Goal: Information Seeking & Learning: Learn about a topic

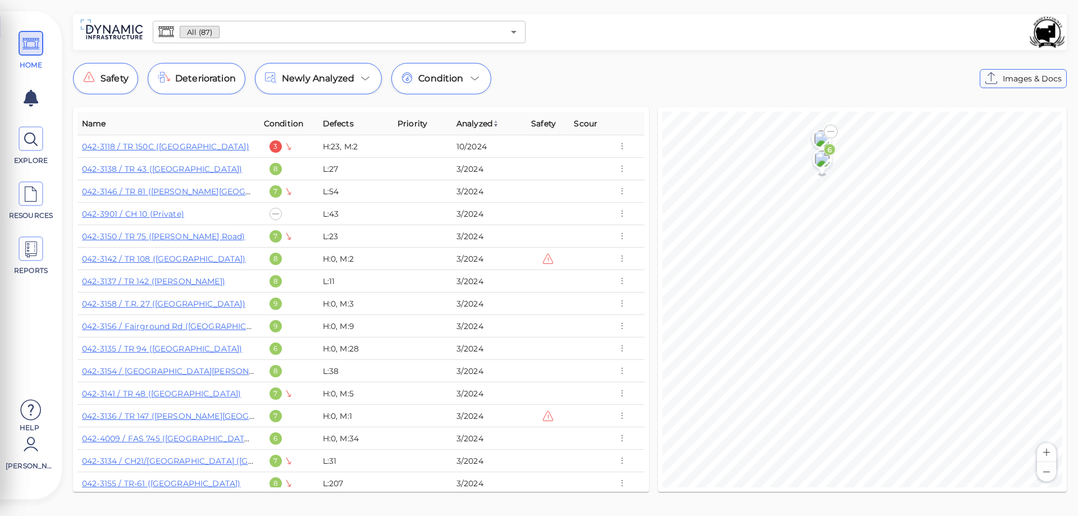
click at [834, 100] on div "All (87) ​ Safety Deterioration Newly Analyzed Condition Images & Docs Name Con…" at bounding box center [570, 256] width 1016 height 485
click at [348, 77] on span "Newly Analyzed" at bounding box center [318, 78] width 72 height 13
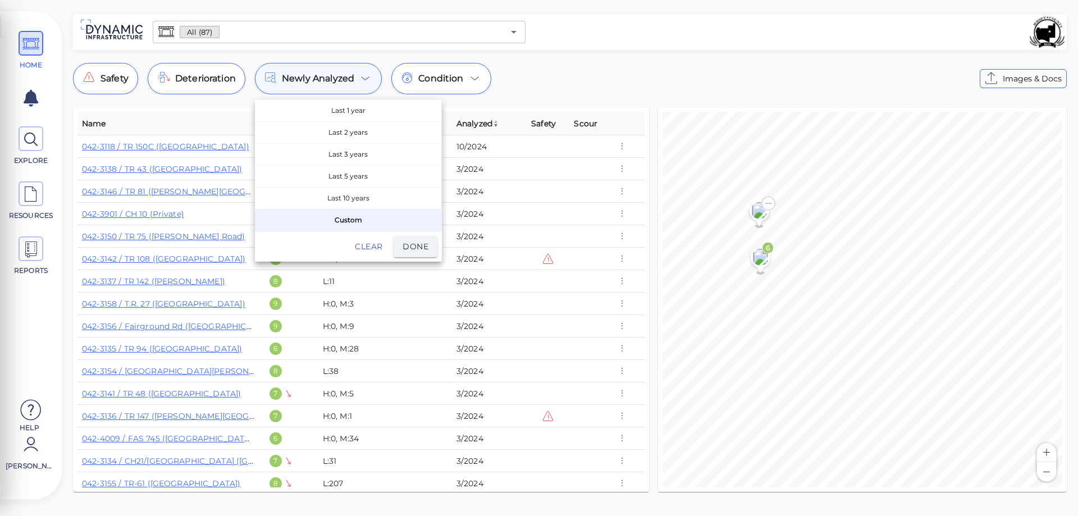
click at [348, 77] on div at bounding box center [539, 258] width 1078 height 516
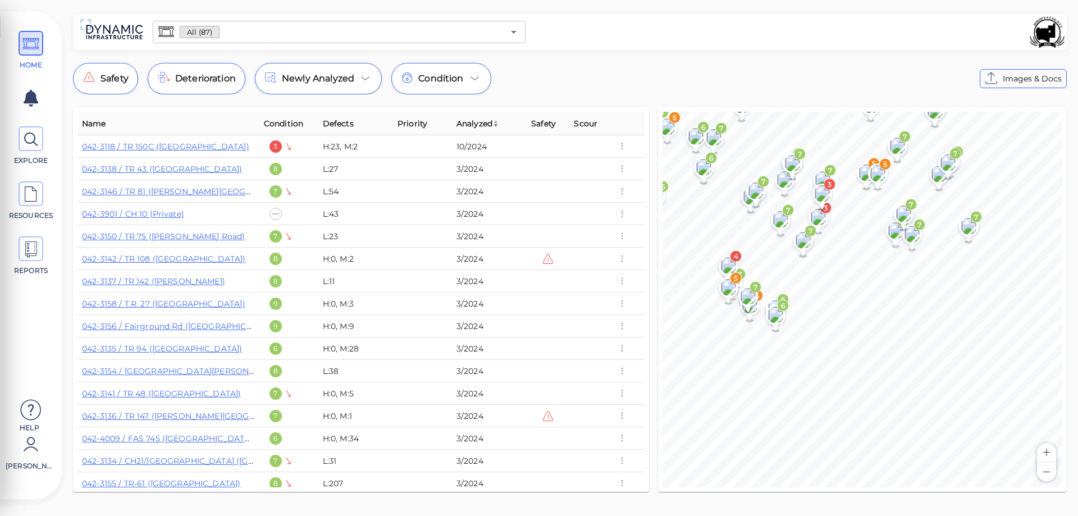
click at [658, 232] on div "© Mapbox © OpenStreetMap Improve this map 5 8 7 8 5 3 8 6 7 8 6 7 7 7 6 6 7 7 7…" at bounding box center [862, 299] width 409 height 385
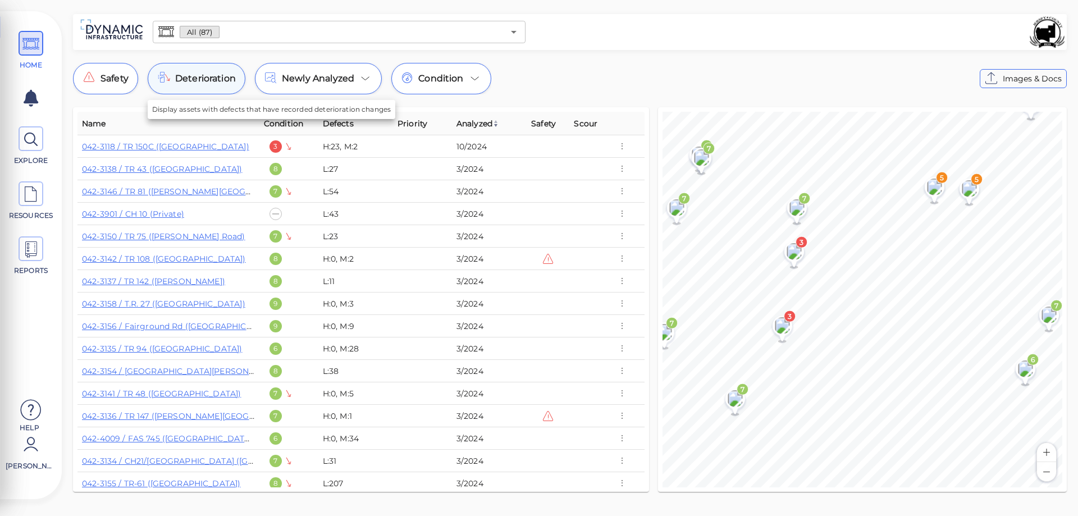
click at [193, 84] on span "Deterioration" at bounding box center [205, 78] width 61 height 13
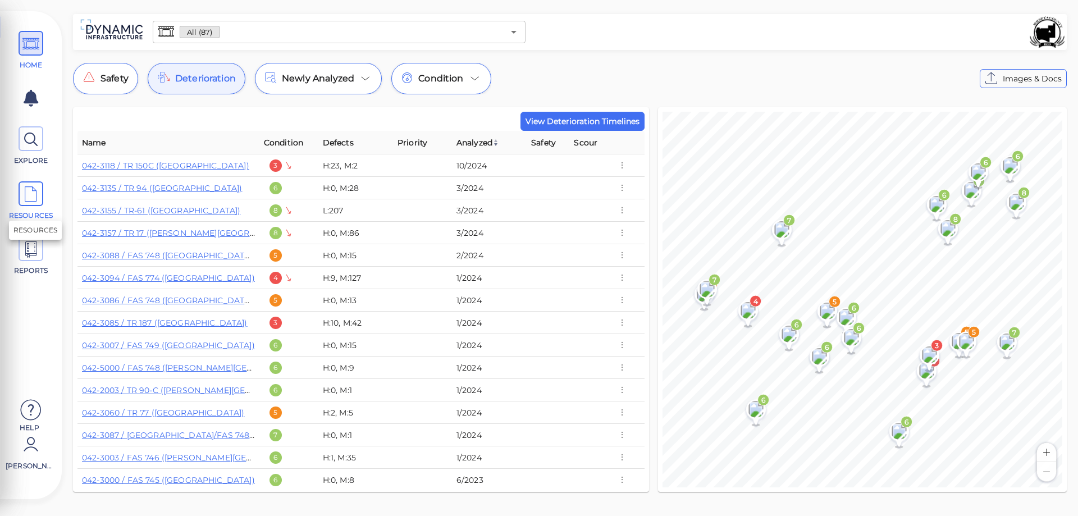
click at [36, 190] on icon at bounding box center [30, 194] width 17 height 25
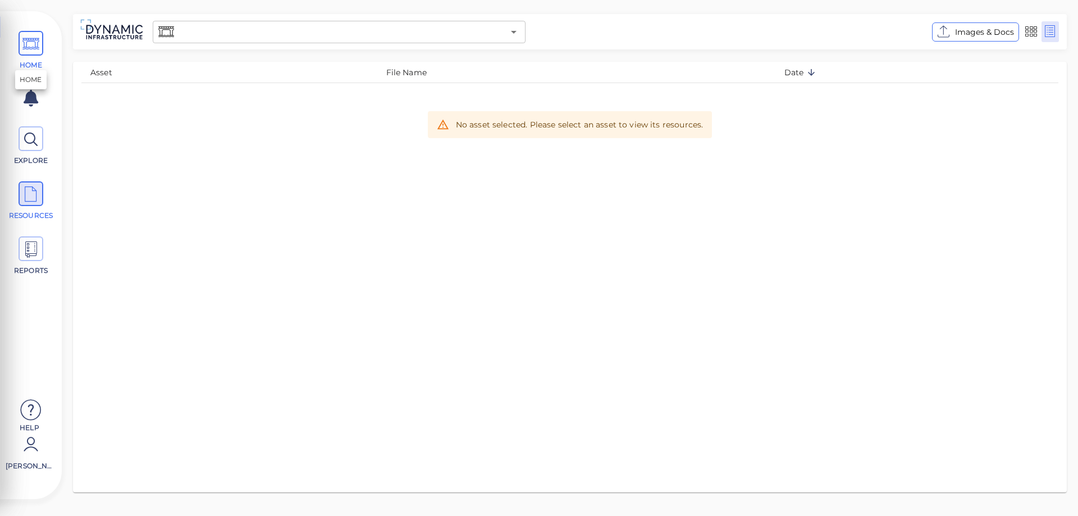
click at [33, 35] on icon at bounding box center [30, 43] width 17 height 25
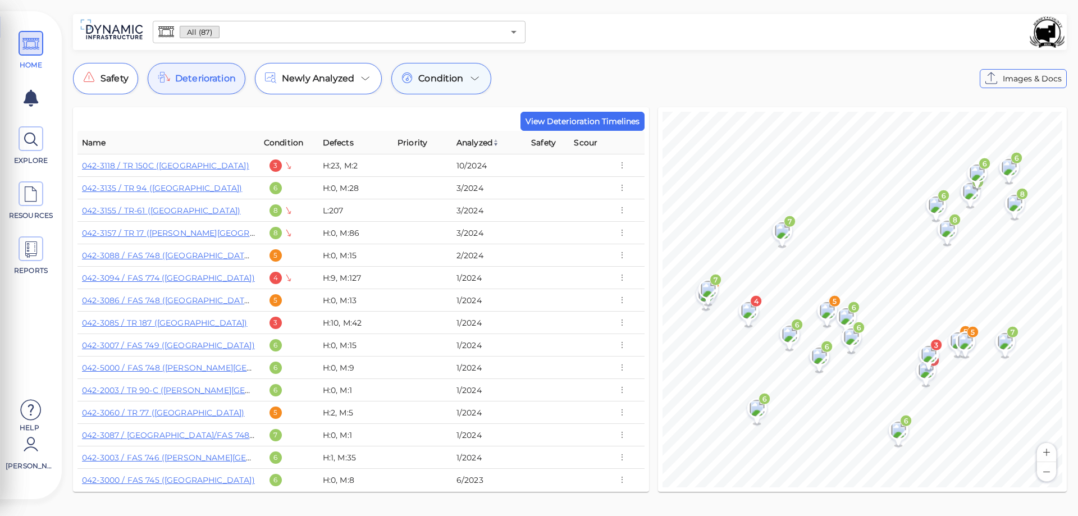
click at [464, 81] on div "Condition" at bounding box center [441, 78] width 100 height 31
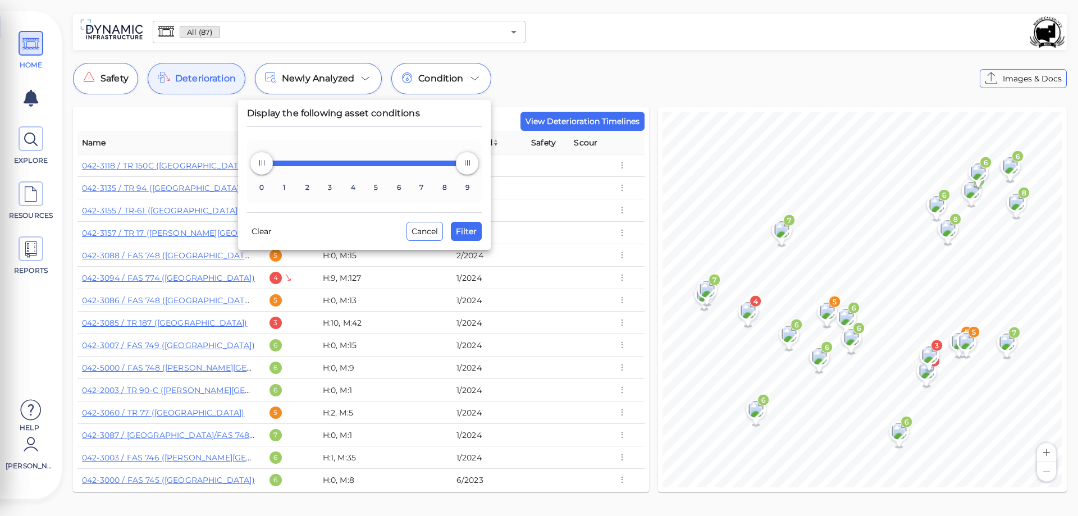
click at [577, 86] on div at bounding box center [539, 258] width 1078 height 516
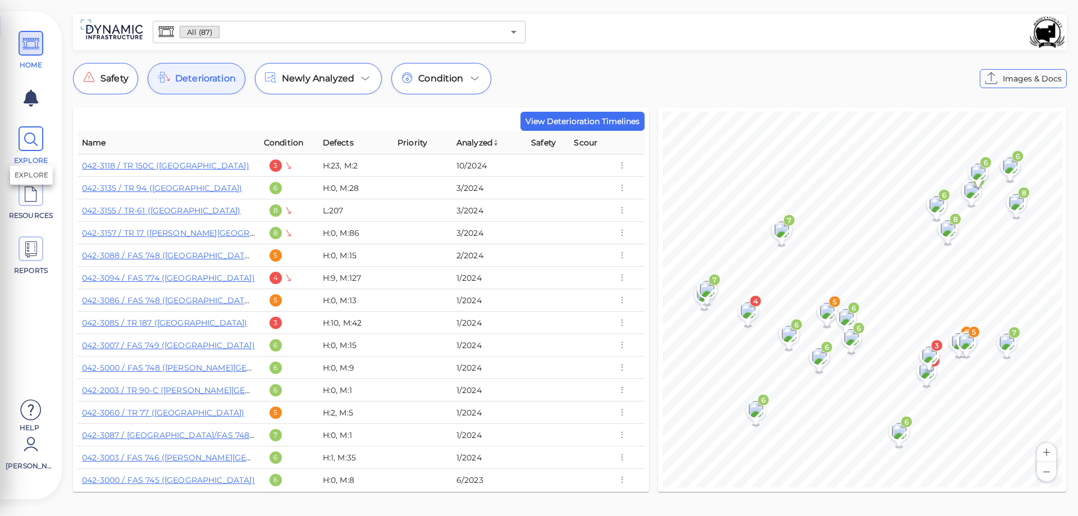
click at [35, 144] on icon at bounding box center [30, 139] width 17 height 25
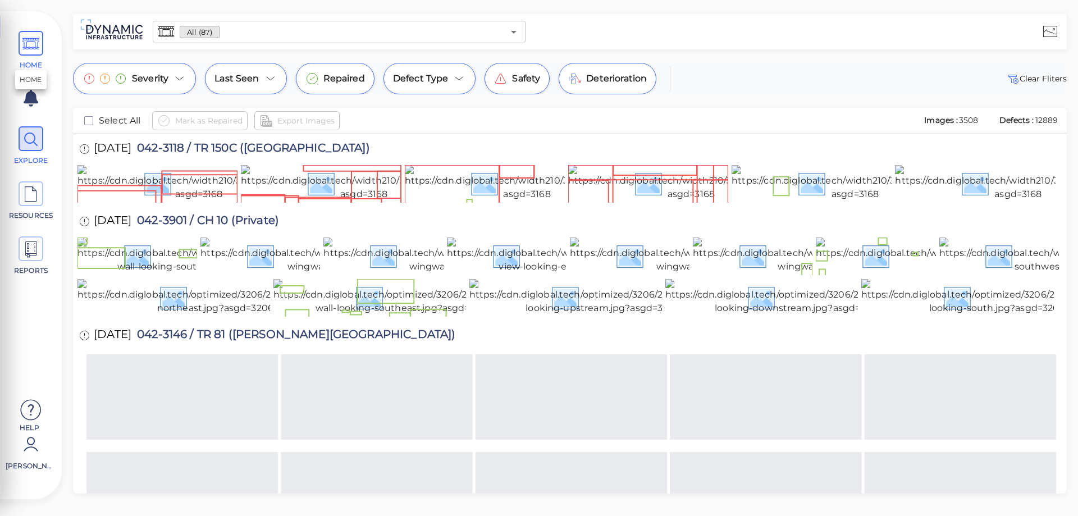
click at [34, 48] on icon at bounding box center [30, 43] width 17 height 25
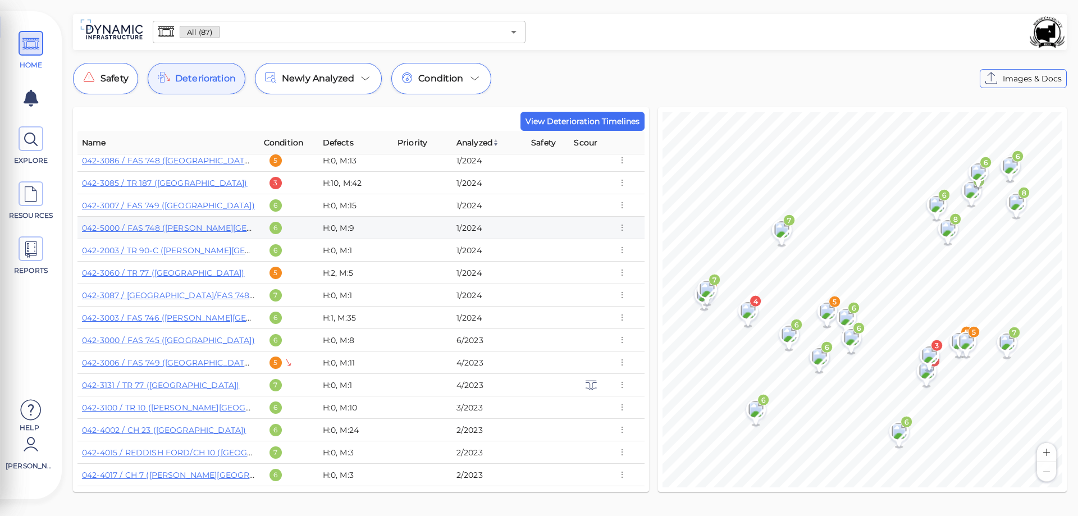
scroll to position [161, 0]
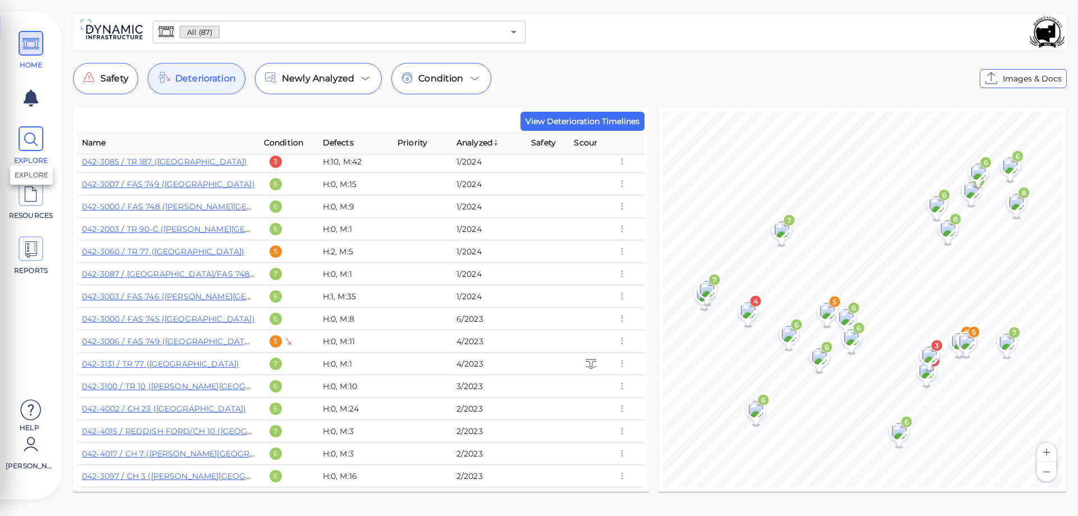
click at [27, 136] on icon at bounding box center [30, 139] width 17 height 25
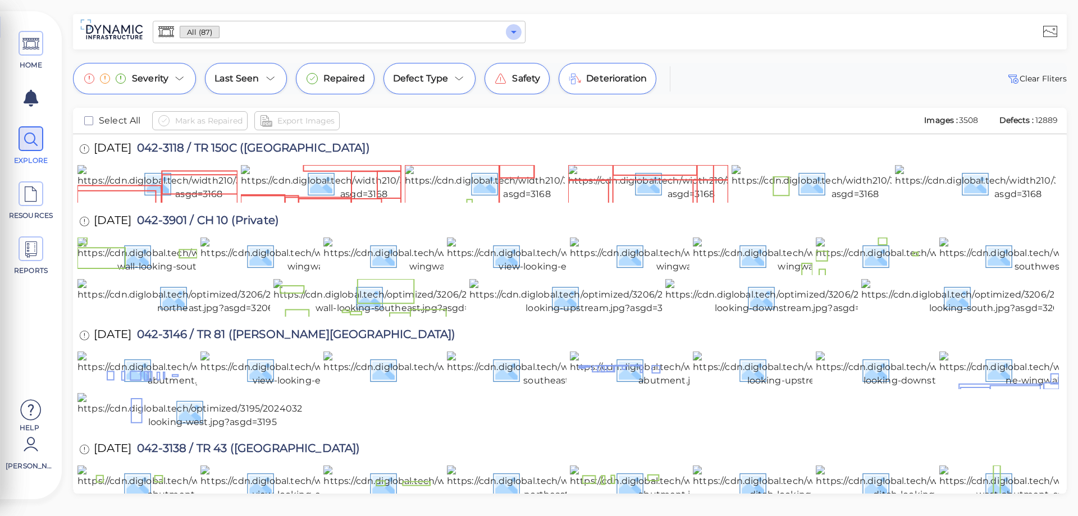
click at [516, 33] on icon "Open" at bounding box center [513, 31] width 13 height 13
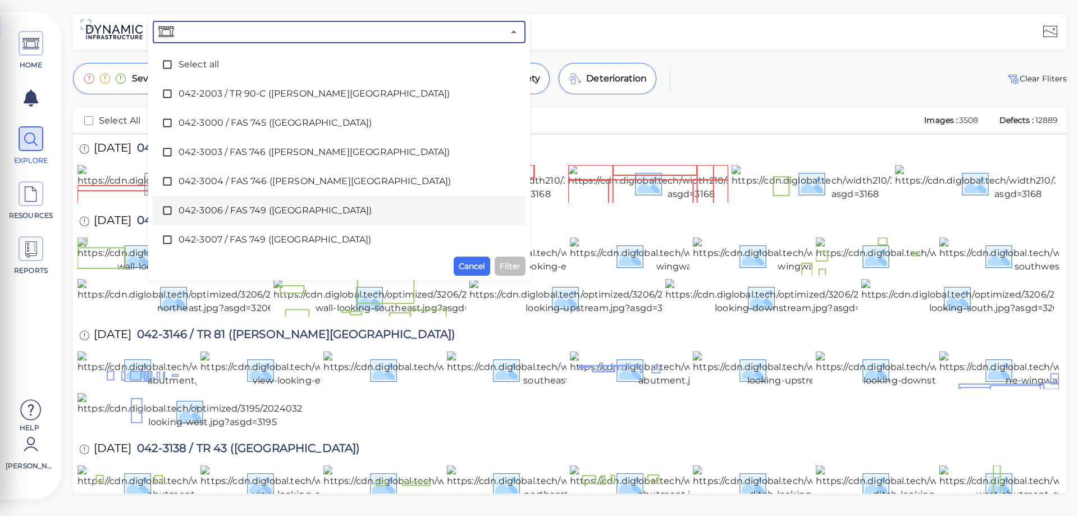
click at [271, 210] on span "042-3006 / FAS 749 ([GEOGRAPHIC_DATA])" at bounding box center [339, 210] width 321 height 13
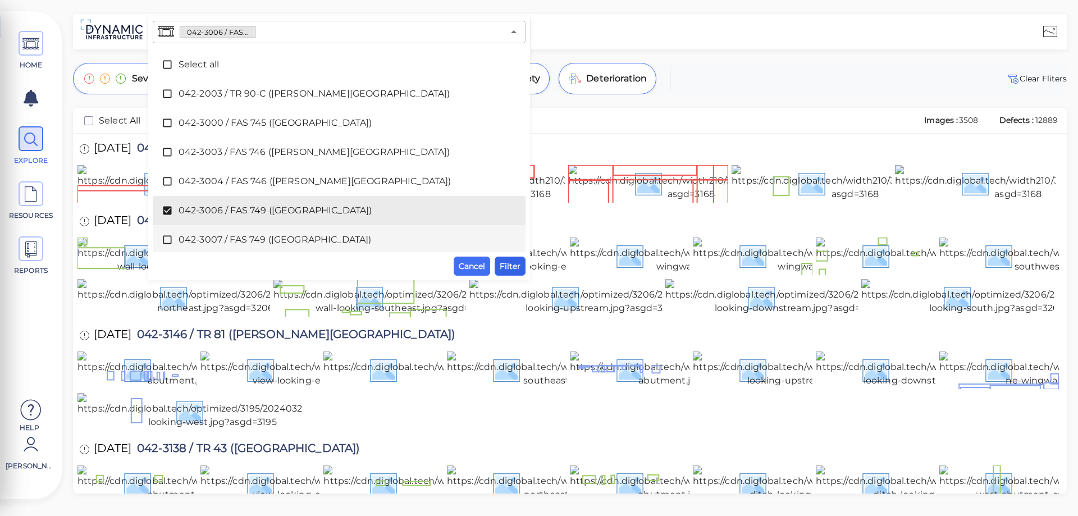
click at [508, 264] on span "Filter" at bounding box center [510, 265] width 21 height 13
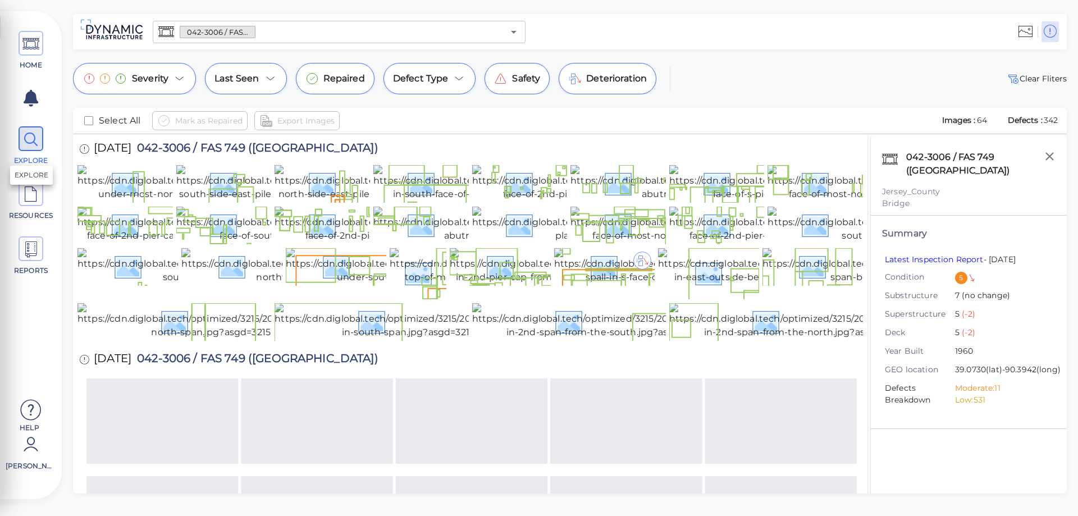
click at [33, 138] on icon at bounding box center [30, 139] width 17 height 25
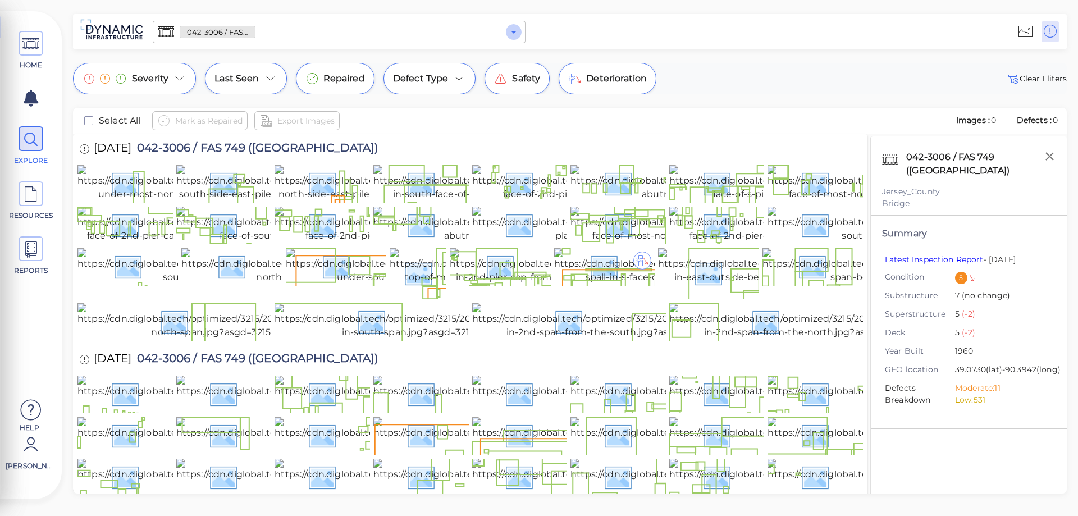
click at [515, 34] on icon "Open" at bounding box center [513, 31] width 13 height 13
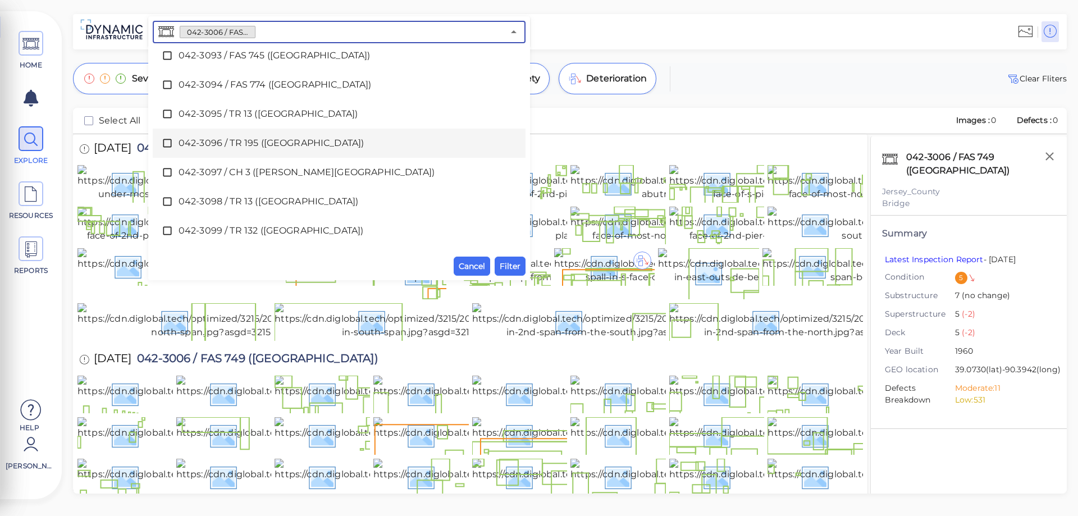
scroll to position [449, 0]
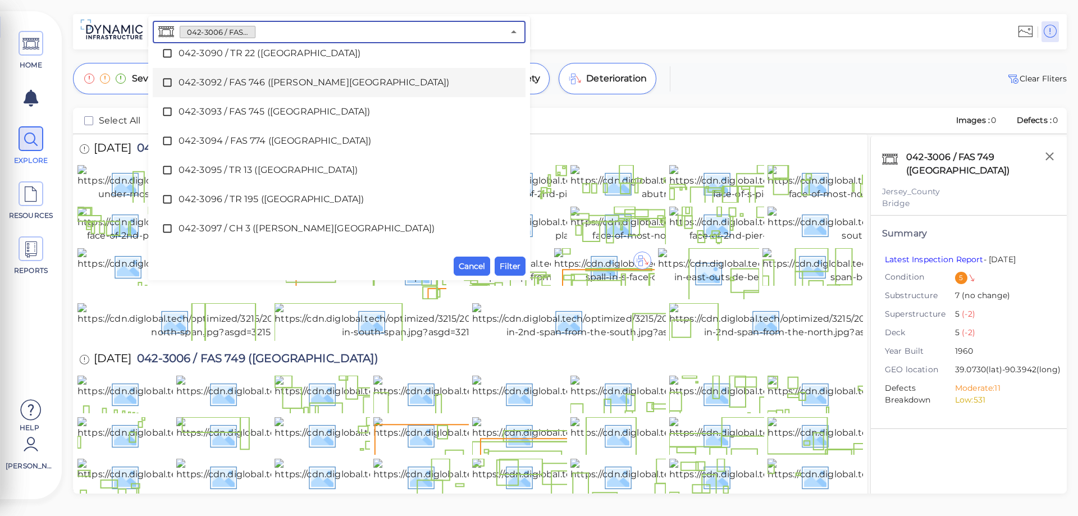
click at [262, 82] on span "042-3092 / FAS 746 ([PERSON_NAME][GEOGRAPHIC_DATA])" at bounding box center [339, 82] width 321 height 13
click at [509, 268] on span "Filter" at bounding box center [510, 265] width 21 height 13
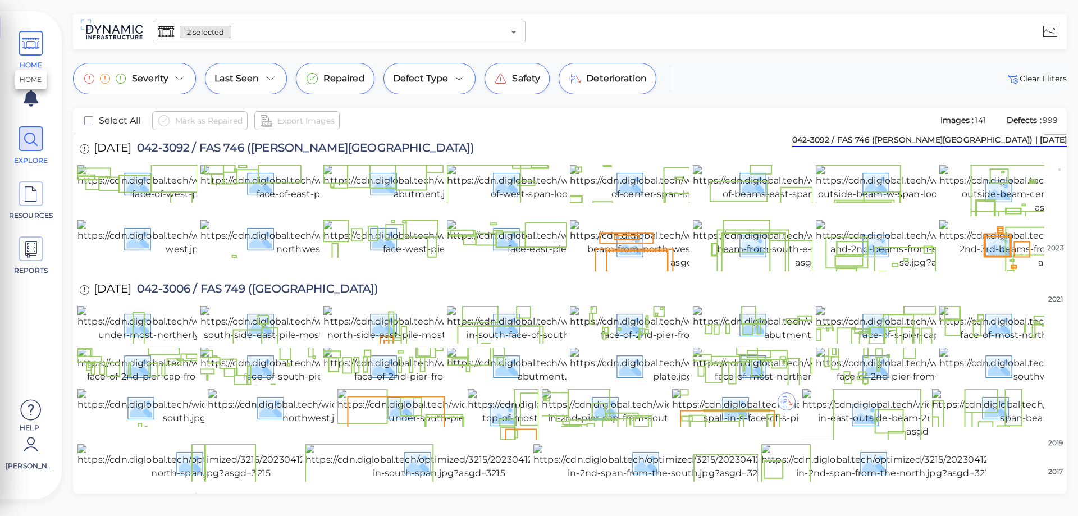
click at [31, 44] on icon at bounding box center [30, 43] width 17 height 25
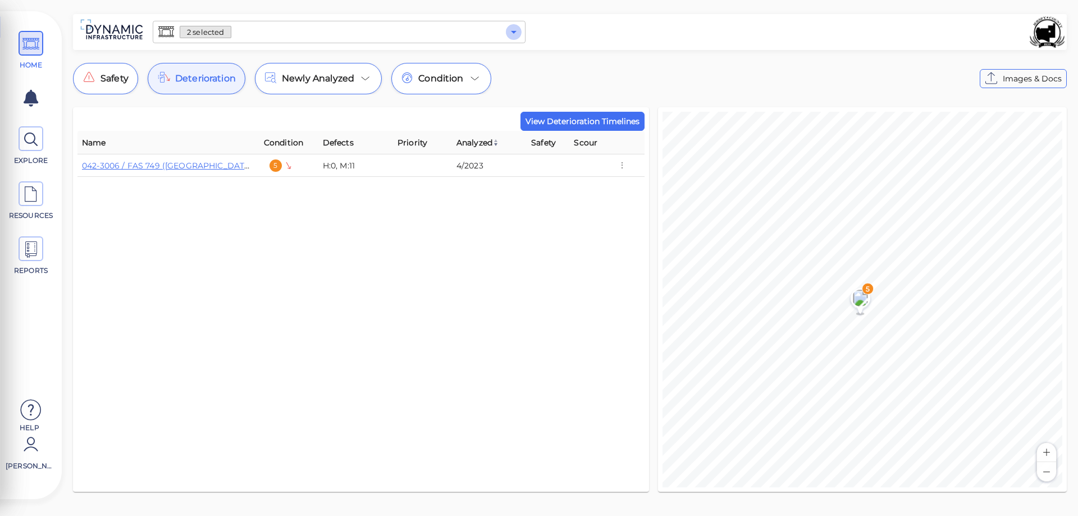
click at [510, 34] on icon "Open" at bounding box center [513, 31] width 13 height 13
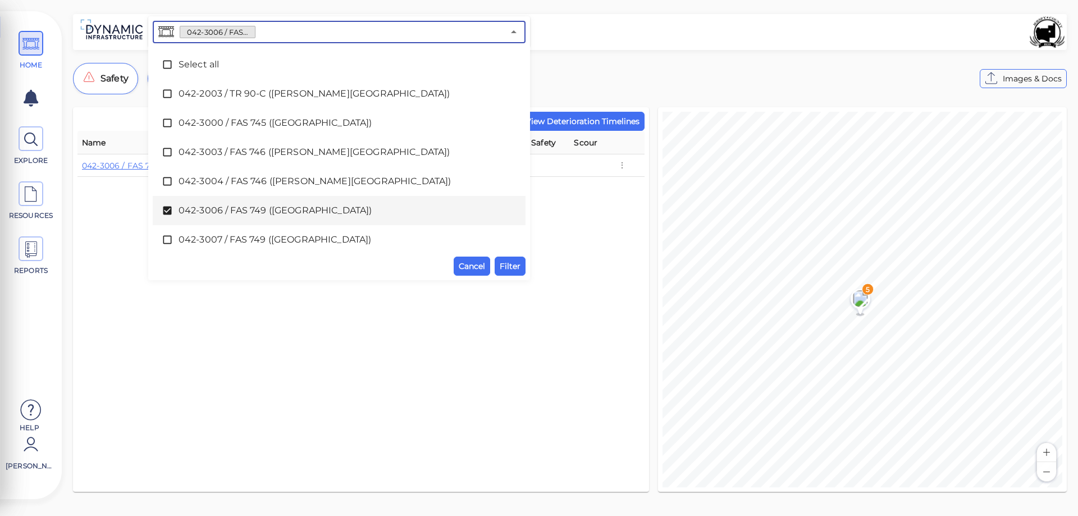
click at [167, 208] on icon at bounding box center [167, 211] width 8 height 8
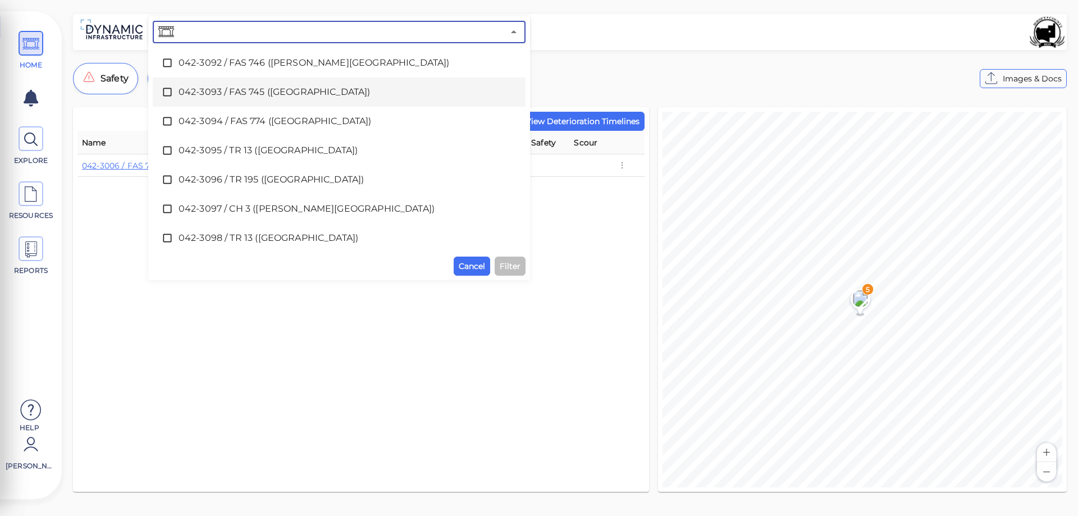
scroll to position [449, 0]
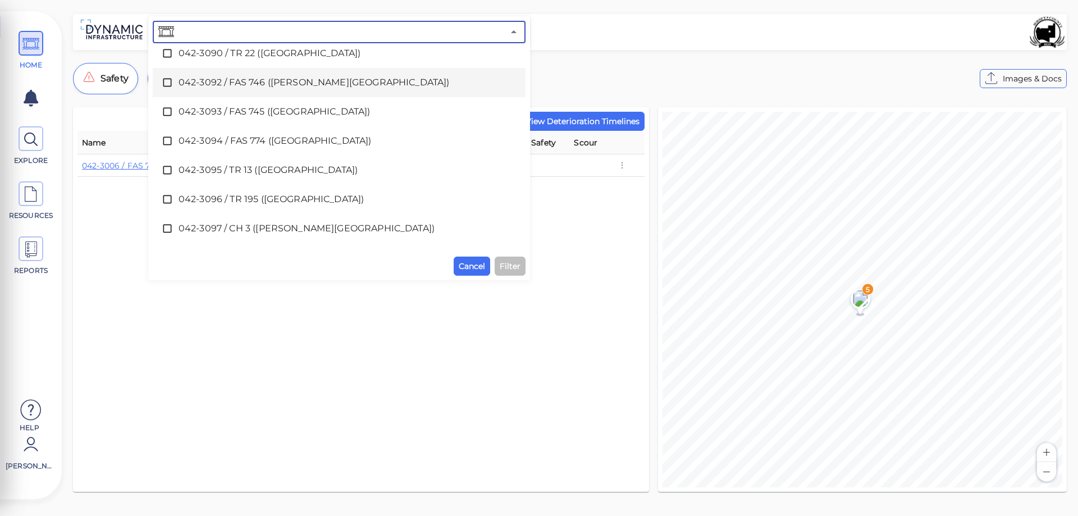
click at [169, 83] on icon at bounding box center [167, 82] width 11 height 11
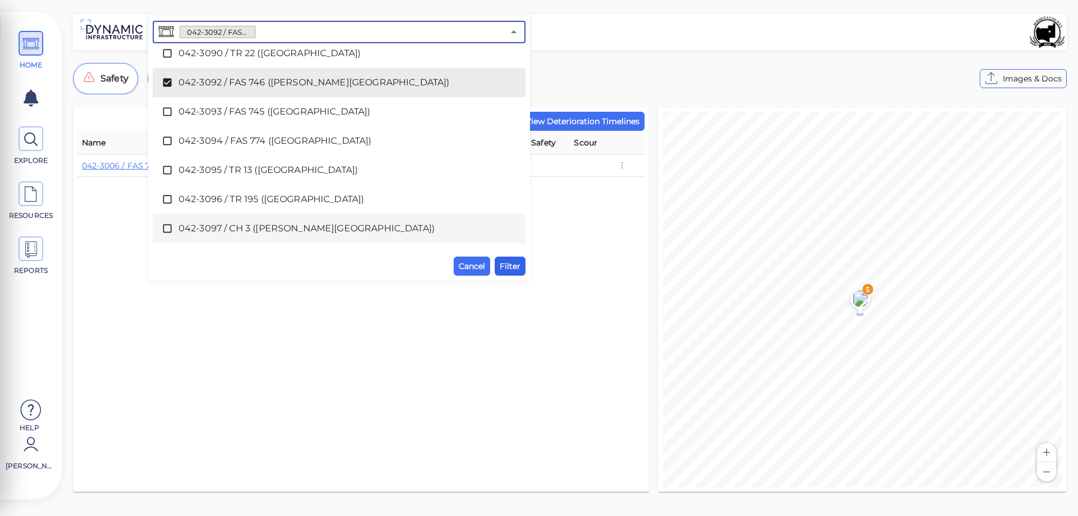
click at [515, 268] on span "Filter" at bounding box center [510, 265] width 21 height 13
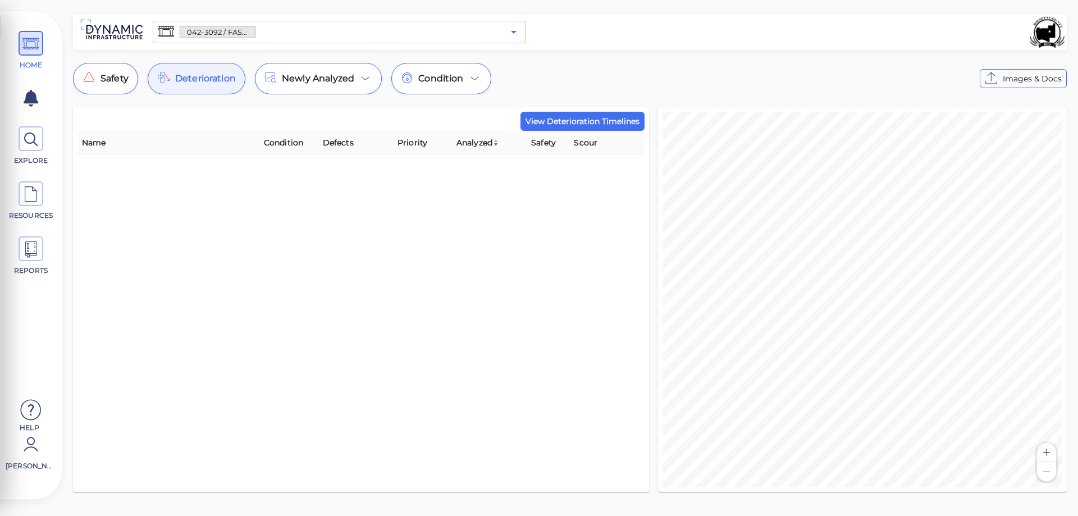
click at [510, 33] on icon "Open" at bounding box center [513, 31] width 13 height 13
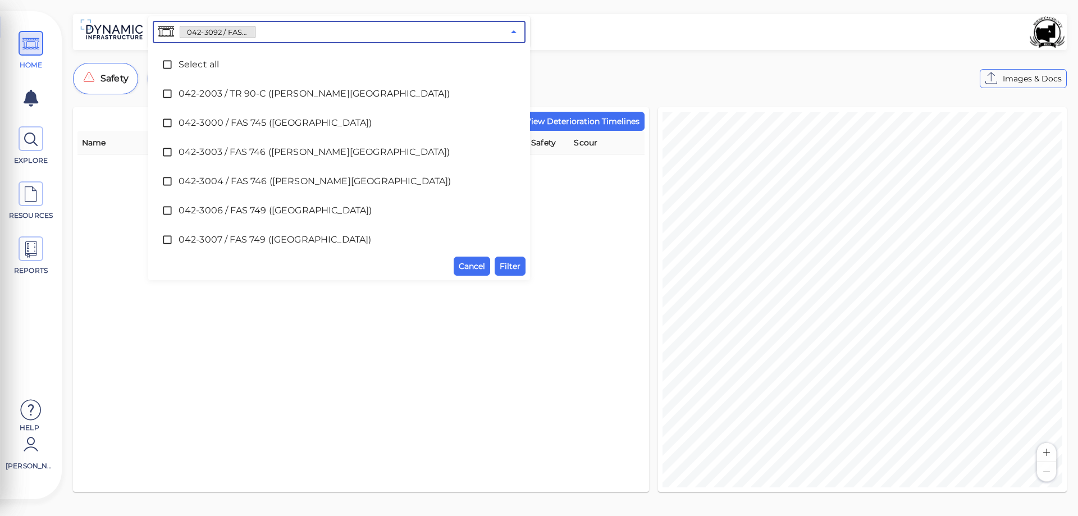
scroll to position [294, 0]
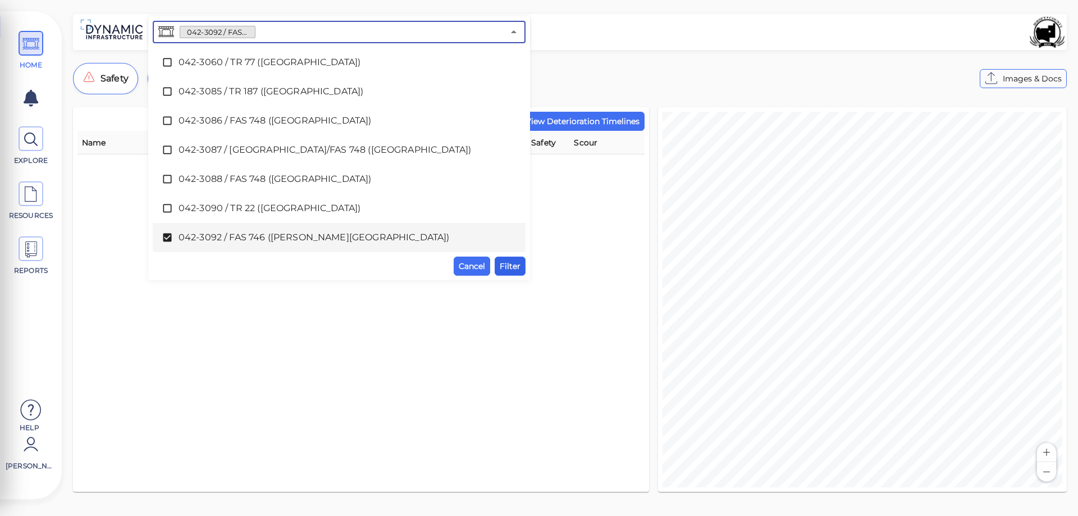
click at [511, 267] on span "Filter" at bounding box center [510, 265] width 21 height 13
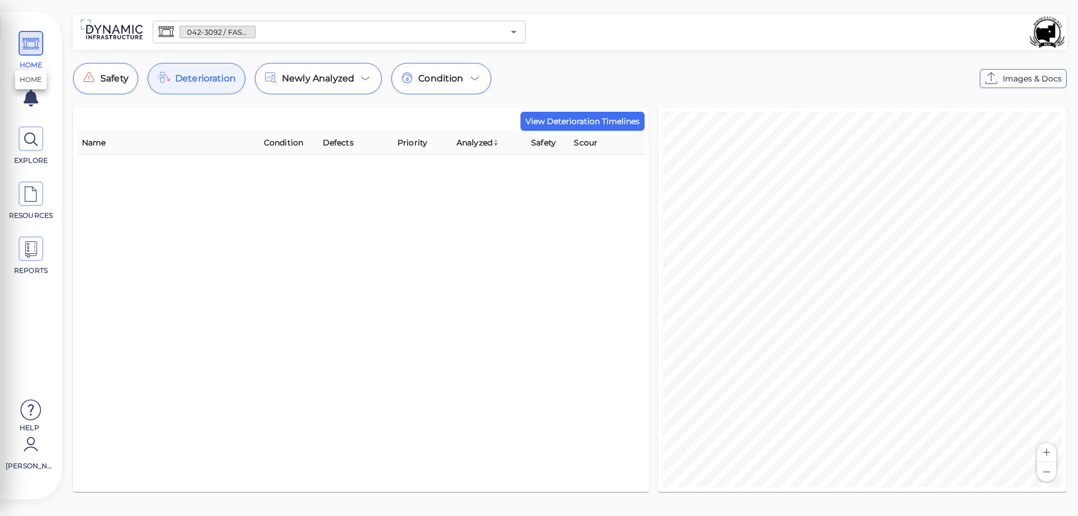
click at [32, 46] on icon at bounding box center [30, 43] width 17 height 25
click at [510, 31] on icon "Open" at bounding box center [513, 31] width 13 height 13
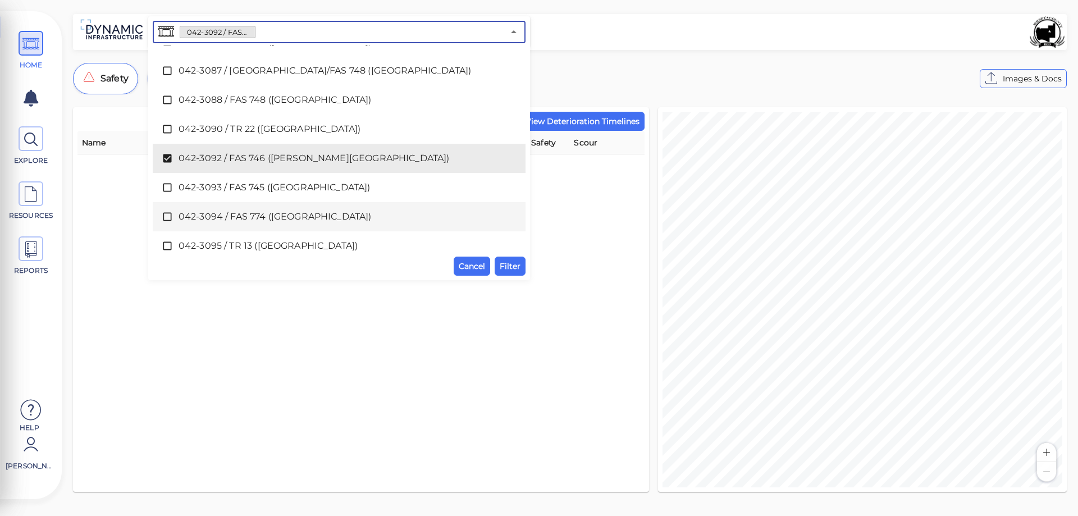
scroll to position [393, 0]
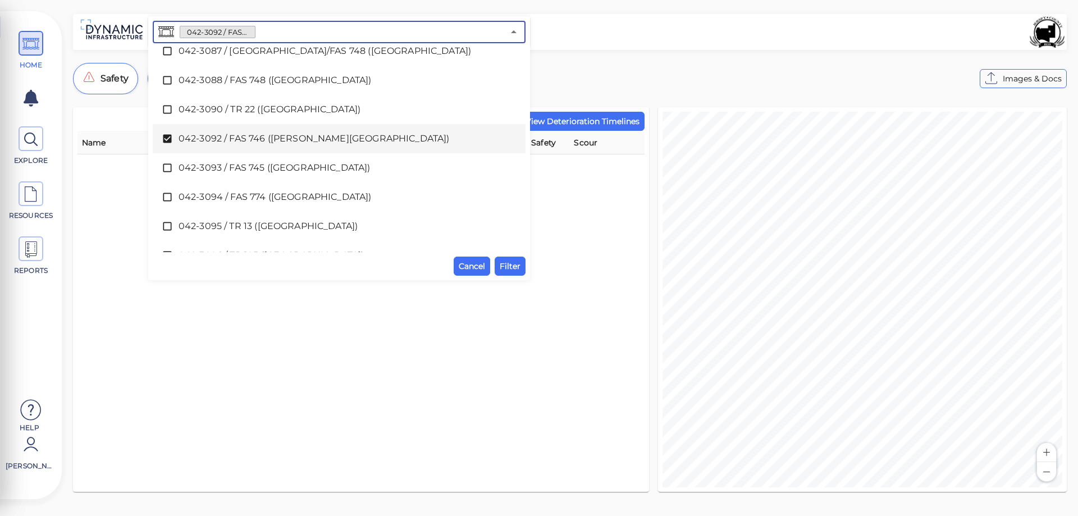
click at [168, 139] on icon at bounding box center [167, 138] width 11 height 11
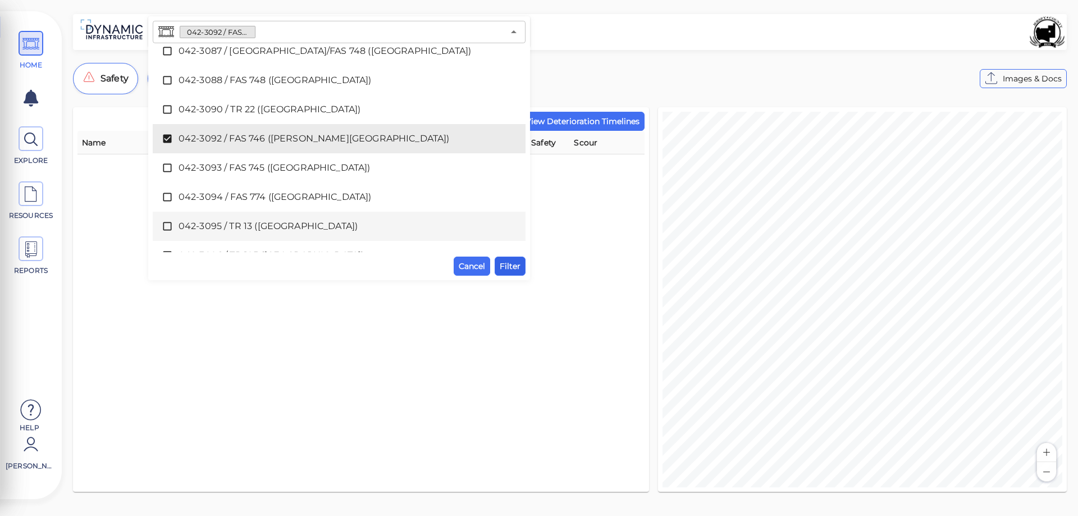
click at [510, 268] on span "Filter" at bounding box center [510, 265] width 21 height 13
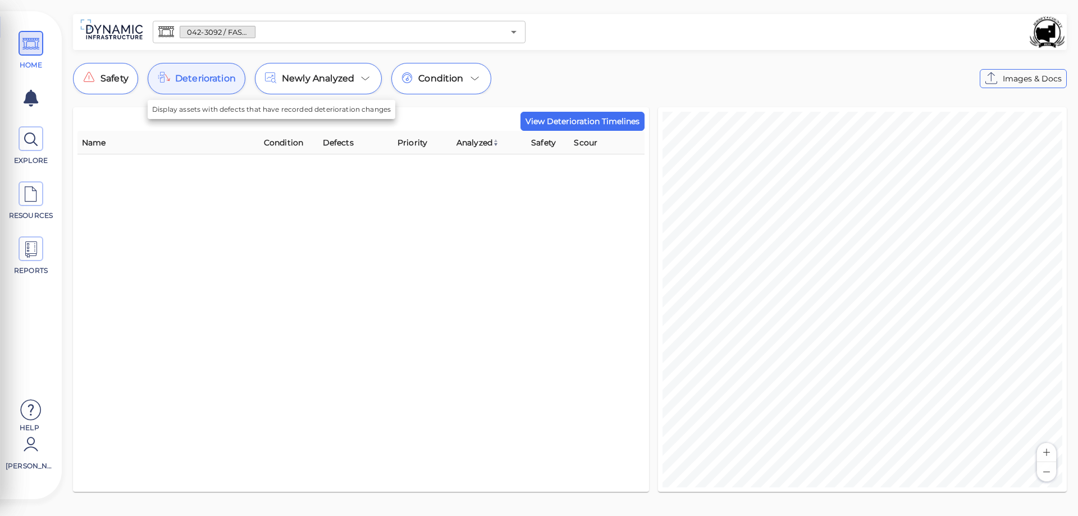
click at [209, 83] on span "Deterioration" at bounding box center [205, 78] width 61 height 13
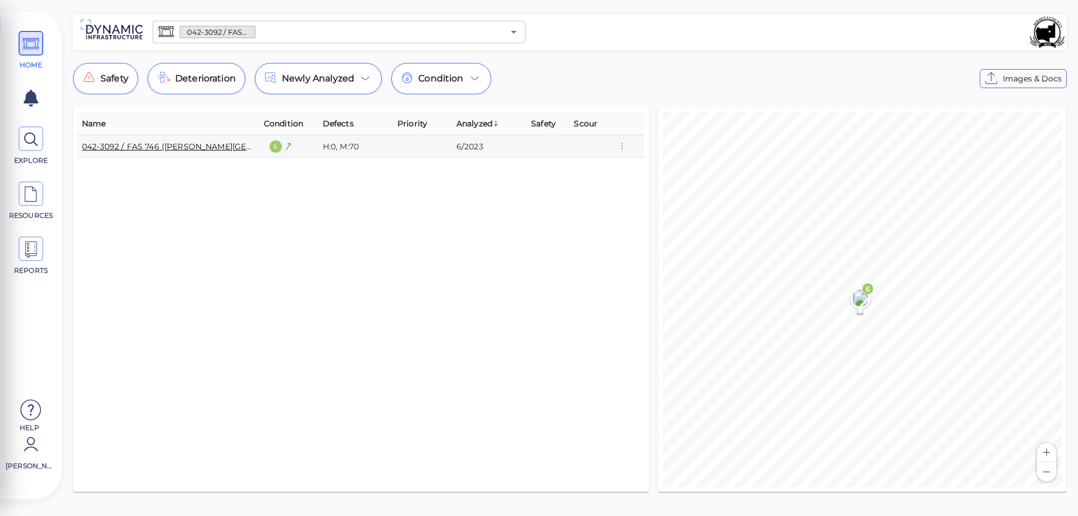
click at [165, 145] on link "042-3092 / FAS 746 ([PERSON_NAME][GEOGRAPHIC_DATA])" at bounding box center [202, 146] width 241 height 10
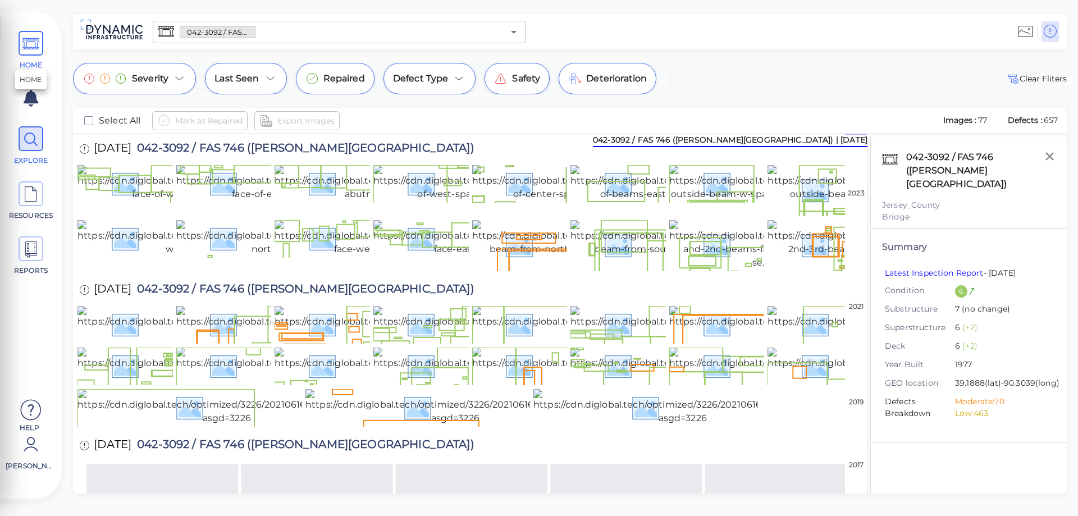
click at [35, 47] on icon at bounding box center [30, 43] width 17 height 25
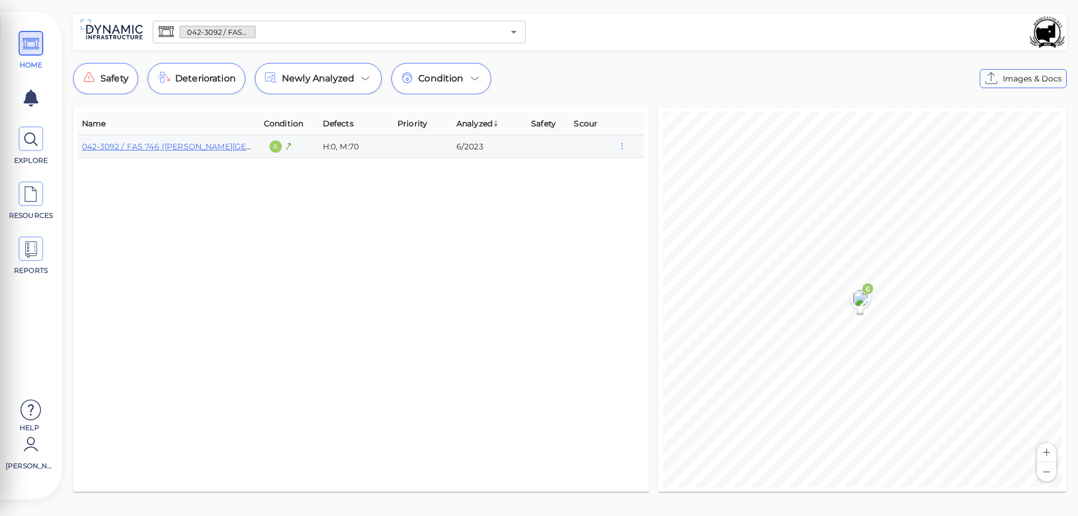
click at [621, 147] on icon "button" at bounding box center [622, 146] width 10 height 12
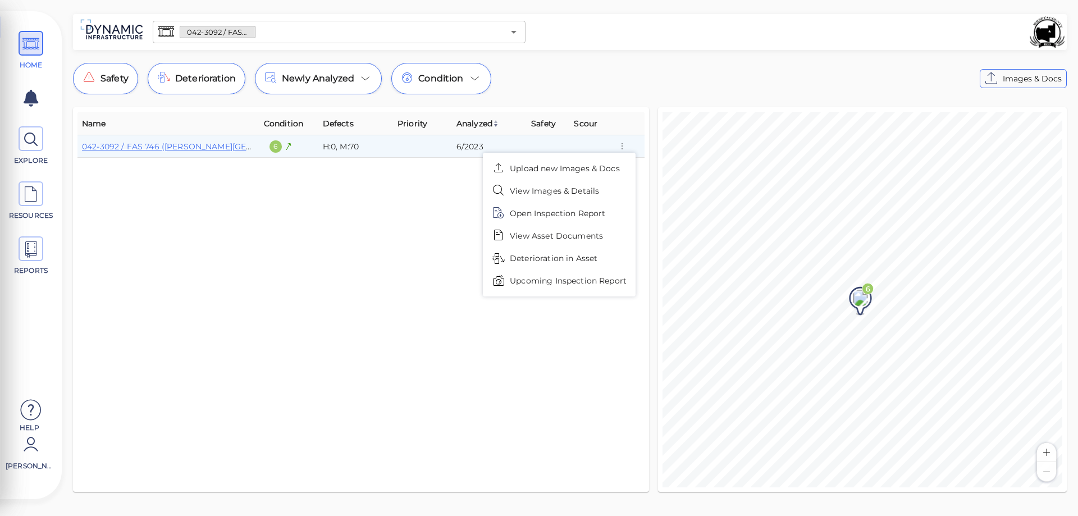
click at [568, 280] on span "Upcoming Inspection Report" at bounding box center [568, 281] width 117 height 12
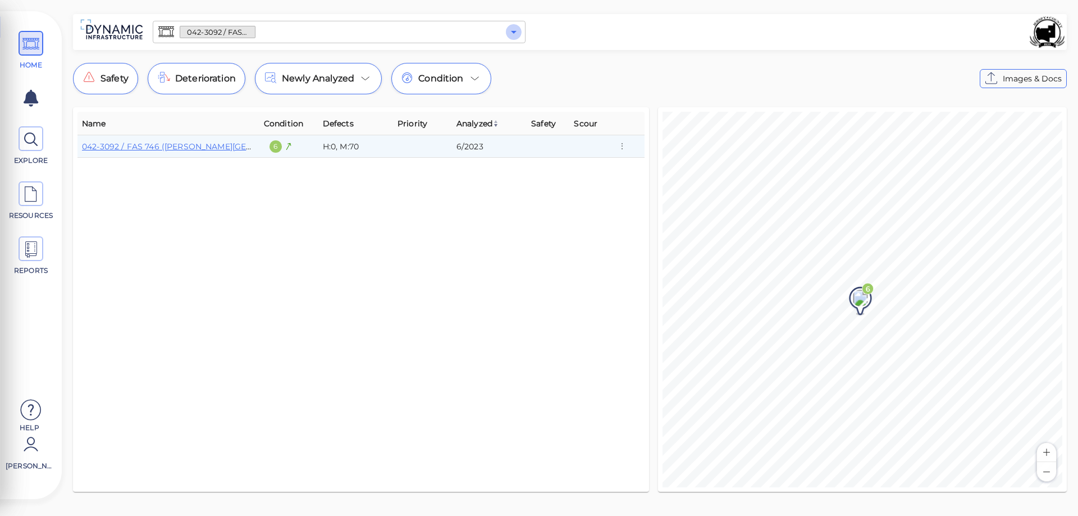
click at [515, 34] on icon "Open" at bounding box center [513, 31] width 13 height 13
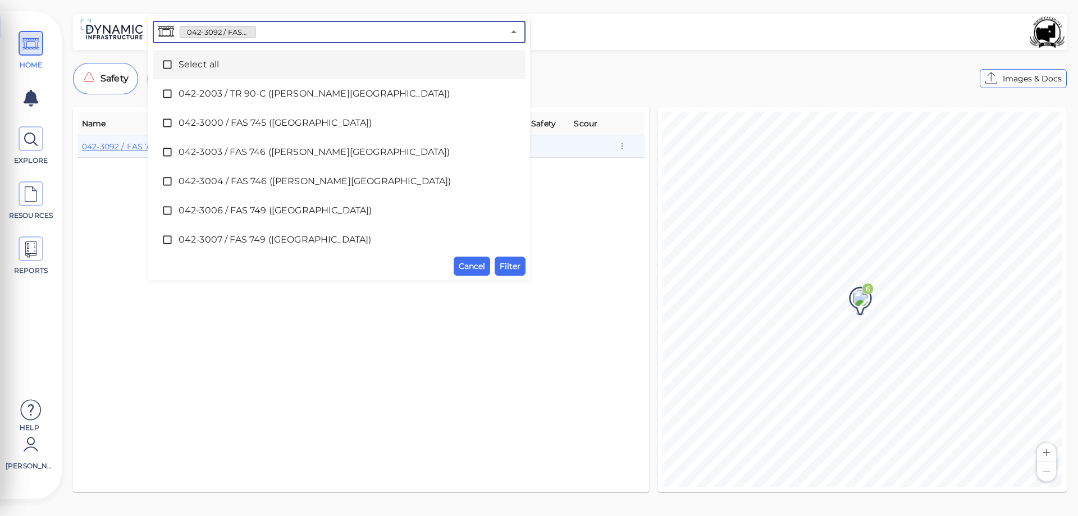
click at [167, 66] on icon at bounding box center [167, 64] width 11 height 11
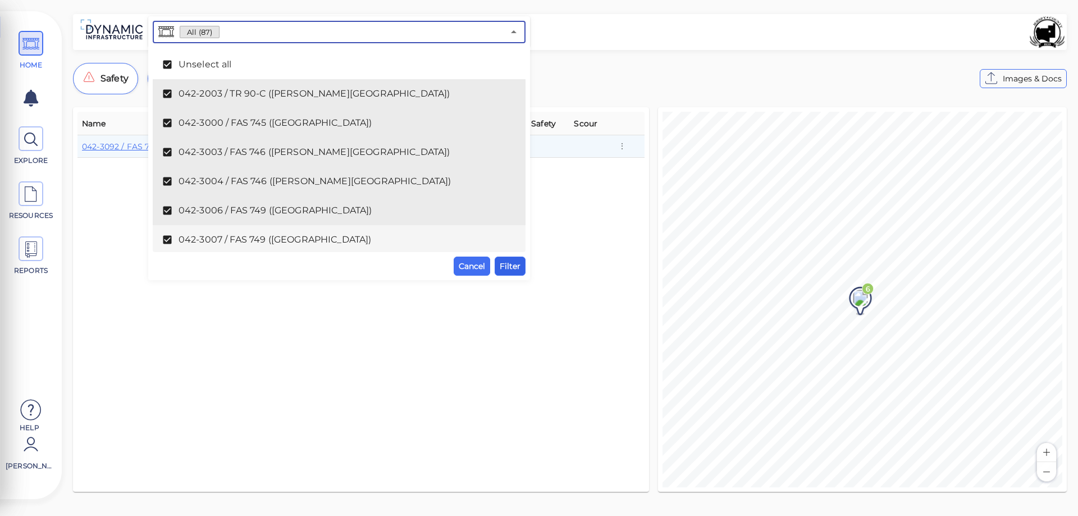
click at [510, 262] on span "Filter" at bounding box center [510, 265] width 21 height 13
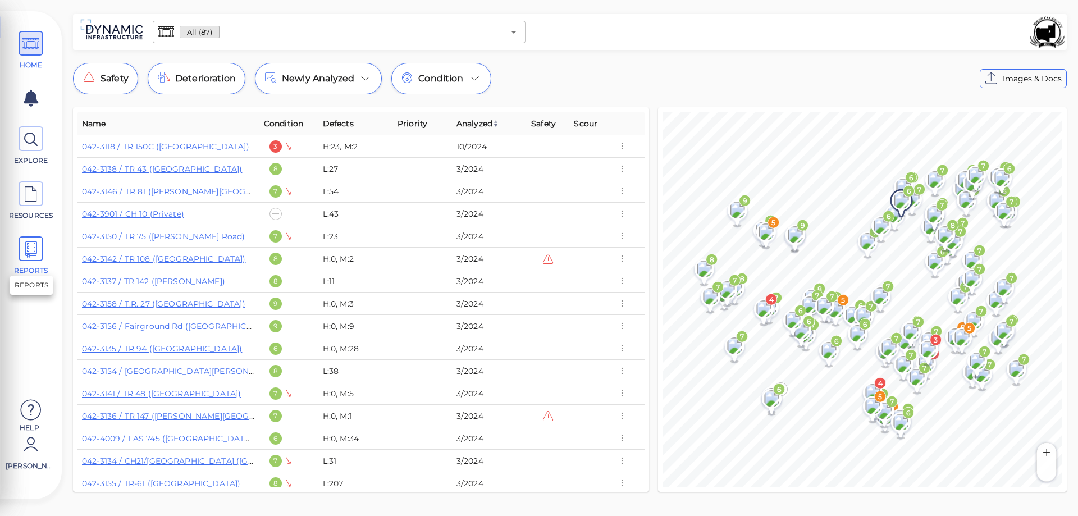
click at [30, 248] on icon at bounding box center [30, 249] width 17 height 25
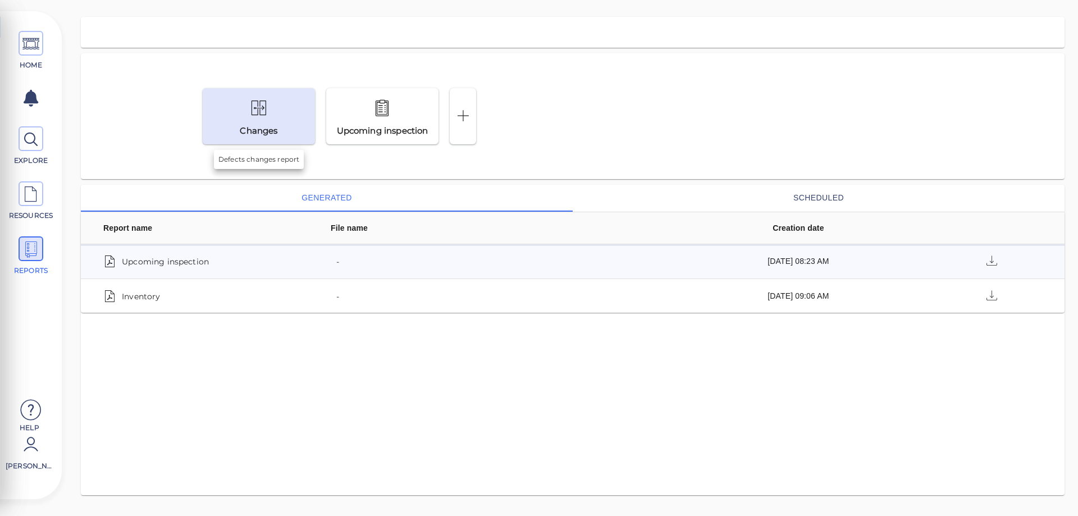
click at [264, 119] on icon at bounding box center [258, 108] width 17 height 26
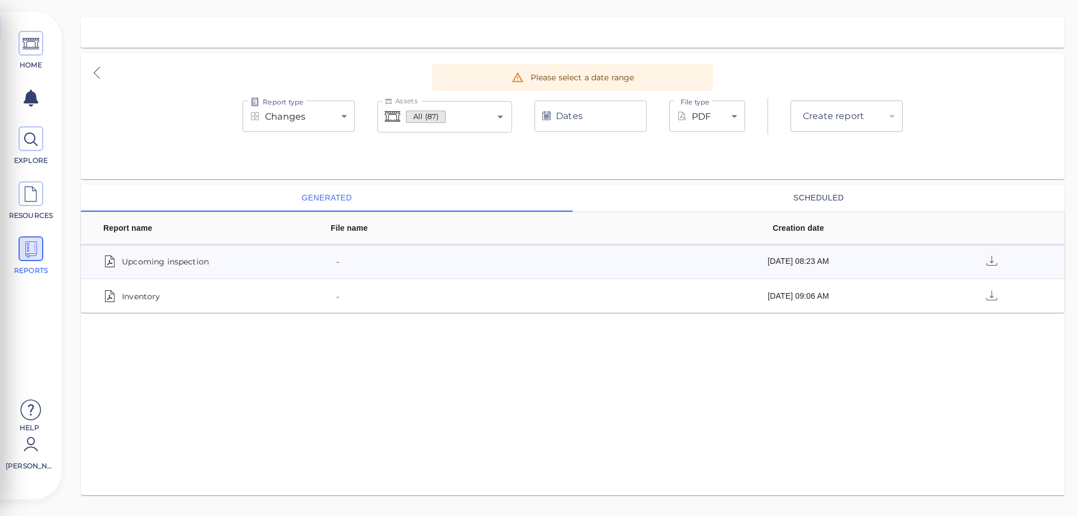
click at [595, 115] on input "Dates" at bounding box center [590, 115] width 112 height 31
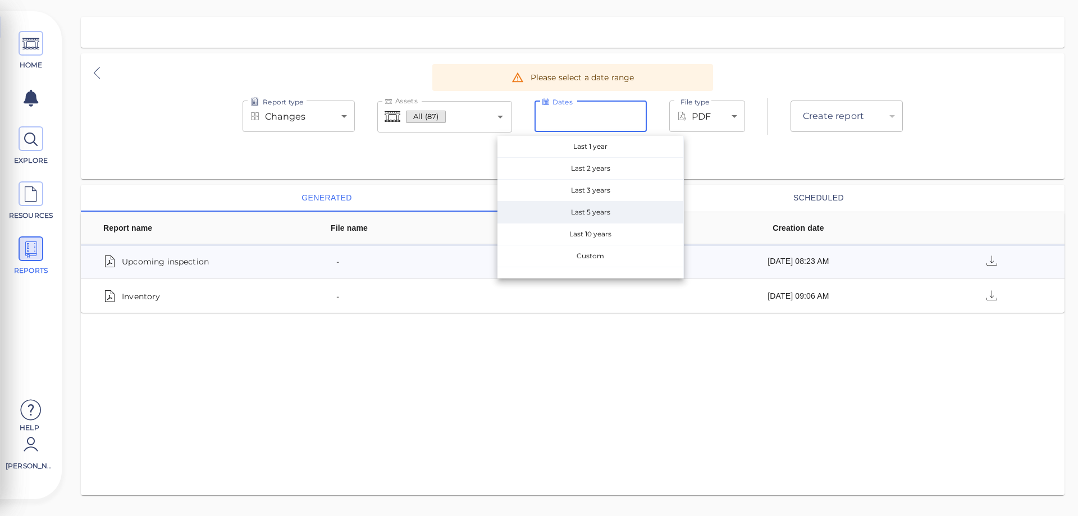
click at [590, 214] on span "Last 5 years" at bounding box center [590, 212] width 186 height 21
type input "[DATE] - [DATE]"
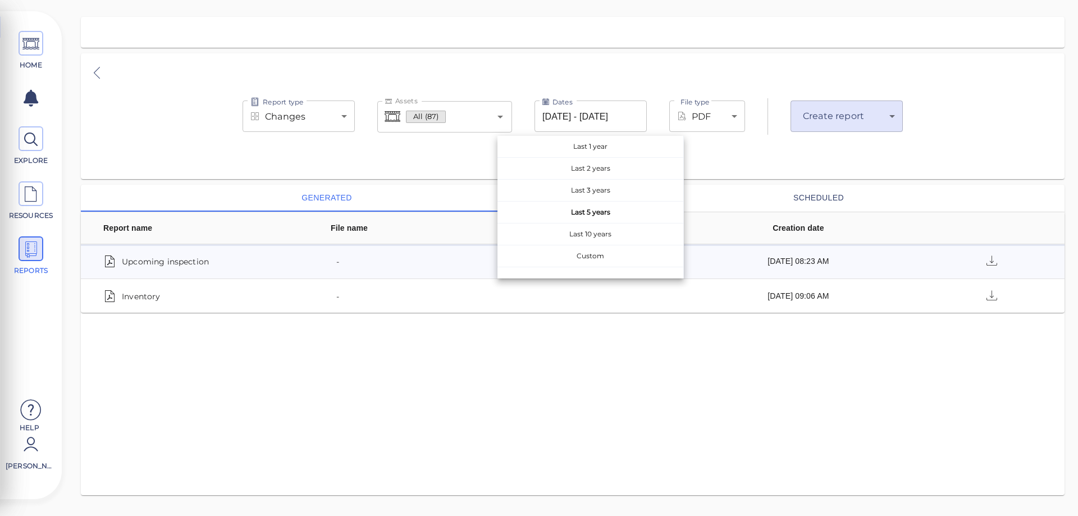
click at [862, 0] on body "This app is not optimized for mobile screens. Please access using a desktop or …" at bounding box center [539, 0] width 1078 height 0
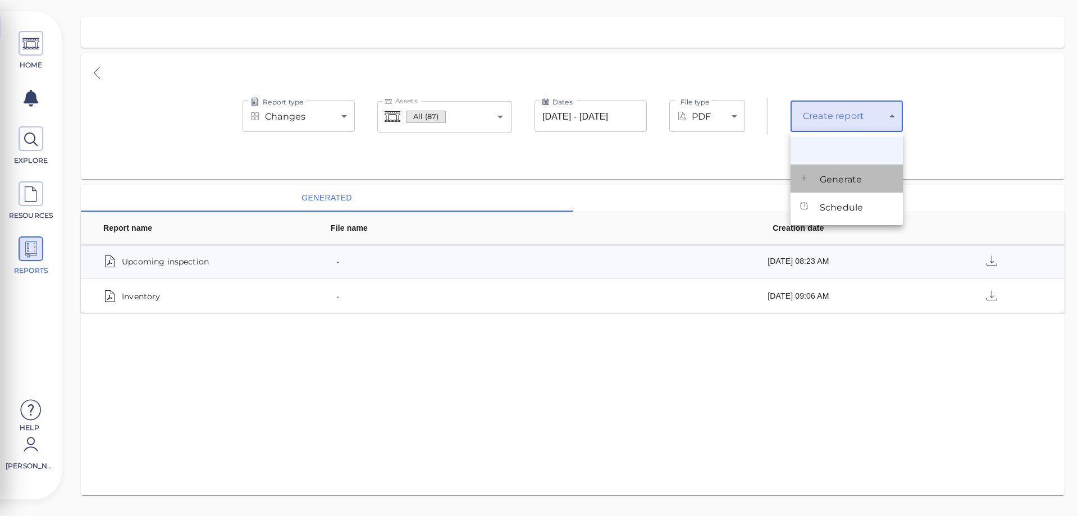
click at [830, 184] on span "Generate" at bounding box center [841, 179] width 42 height 13
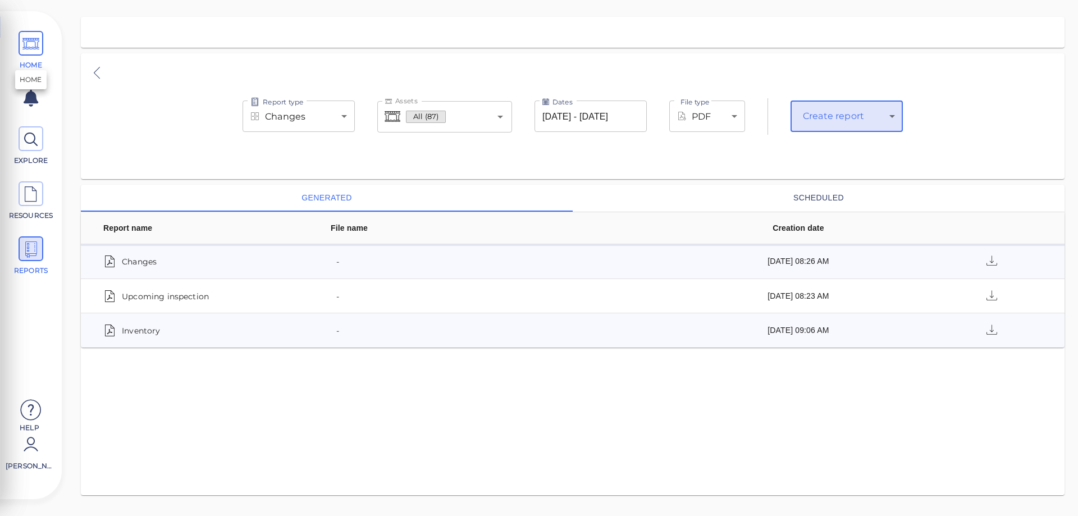
click at [31, 45] on icon at bounding box center [30, 43] width 17 height 25
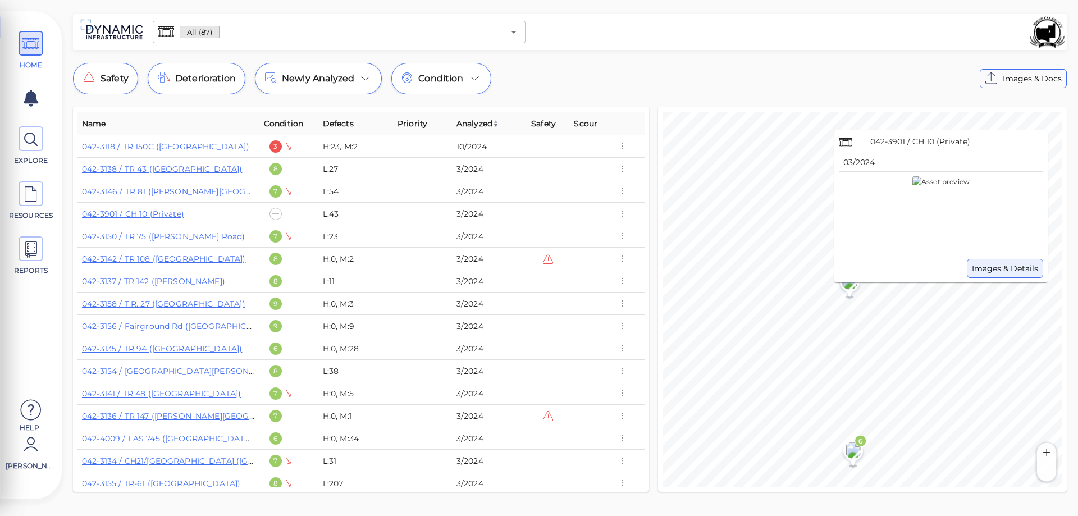
click at [1002, 271] on span "Images & Details" at bounding box center [1005, 268] width 66 height 13
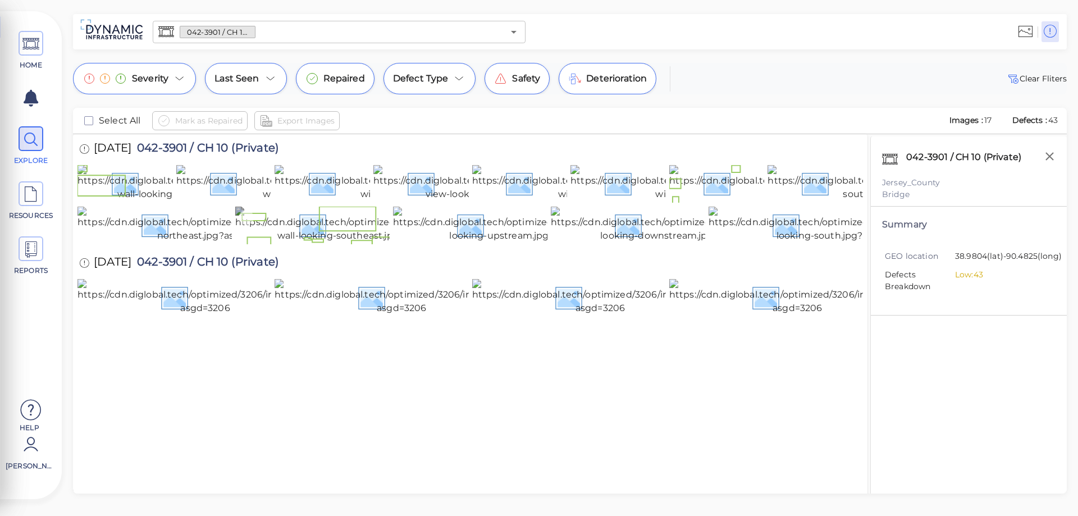
click at [332, 243] on img at bounding box center [365, 225] width 261 height 36
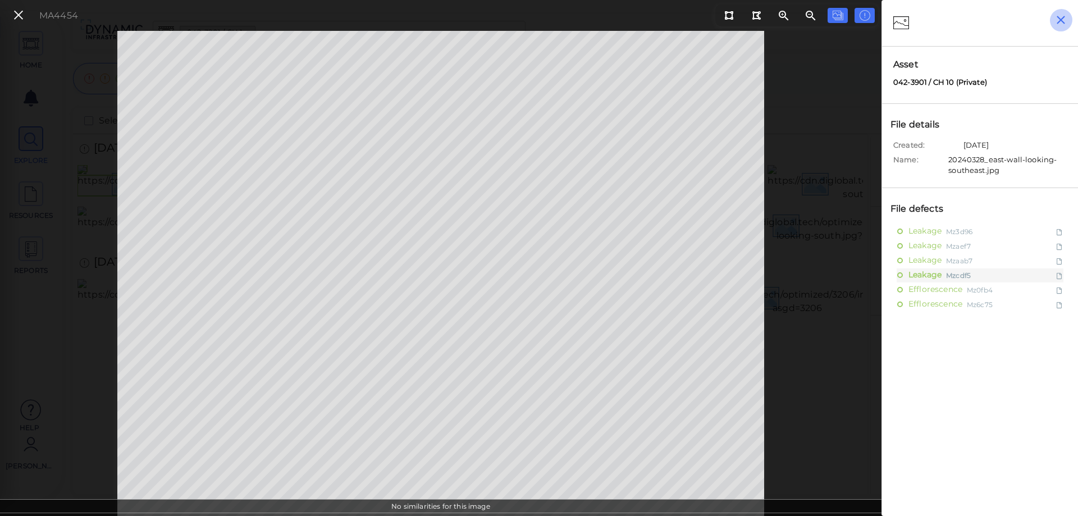
click at [1061, 21] on icon "button" at bounding box center [1061, 20] width 14 height 14
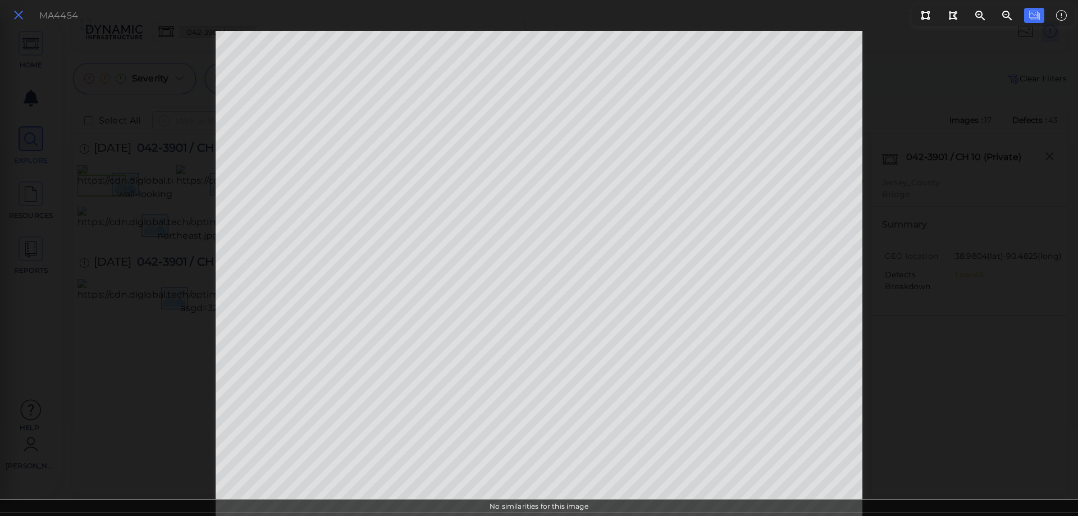
click at [13, 12] on icon at bounding box center [18, 15] width 12 height 15
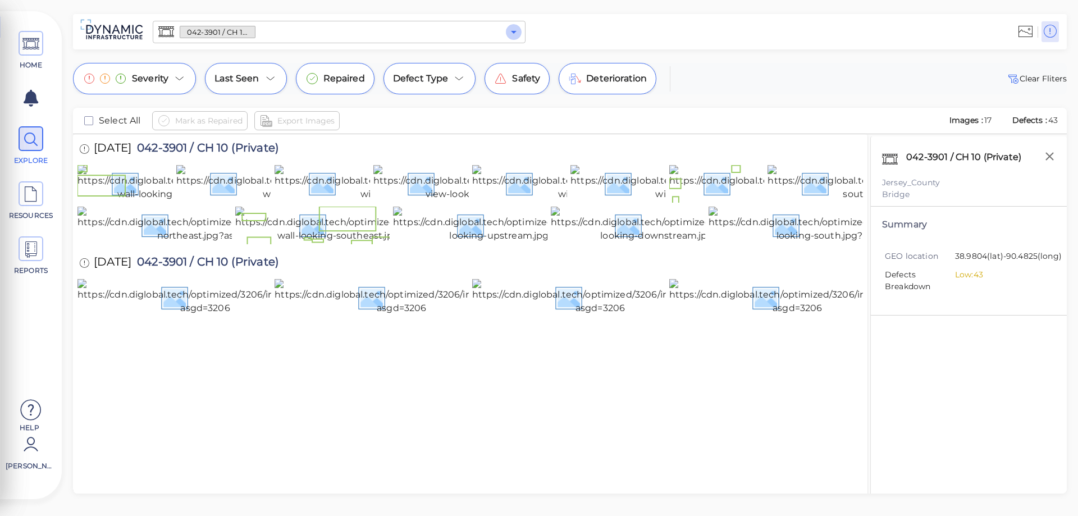
click at [514, 32] on icon "Open" at bounding box center [514, 32] width 6 height 3
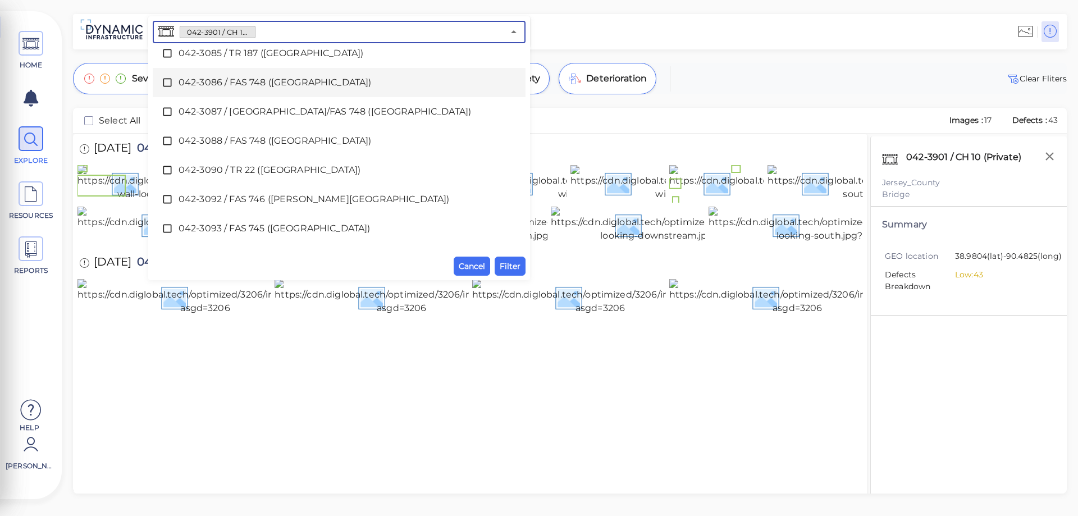
scroll to position [337, 0]
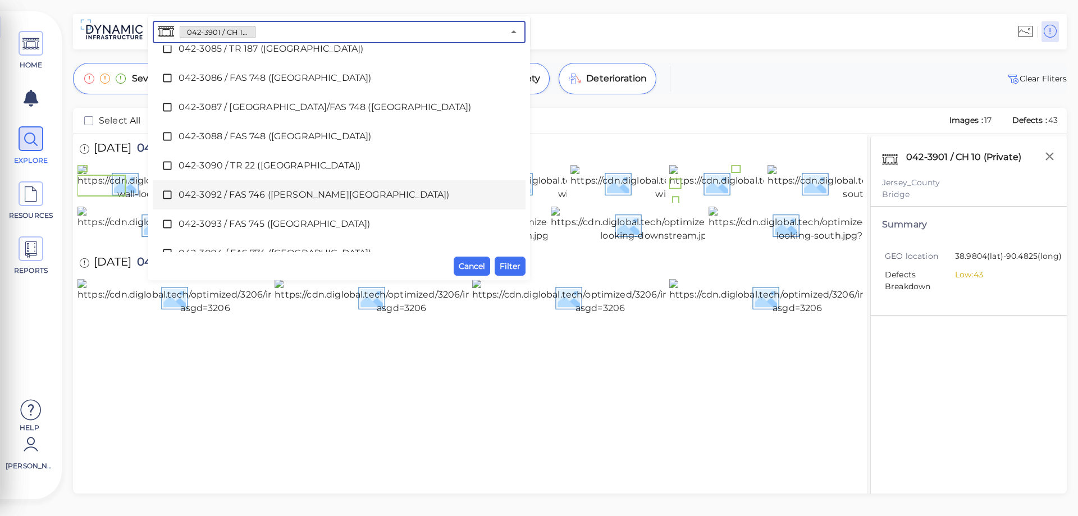
click at [169, 195] on icon at bounding box center [167, 194] width 11 height 11
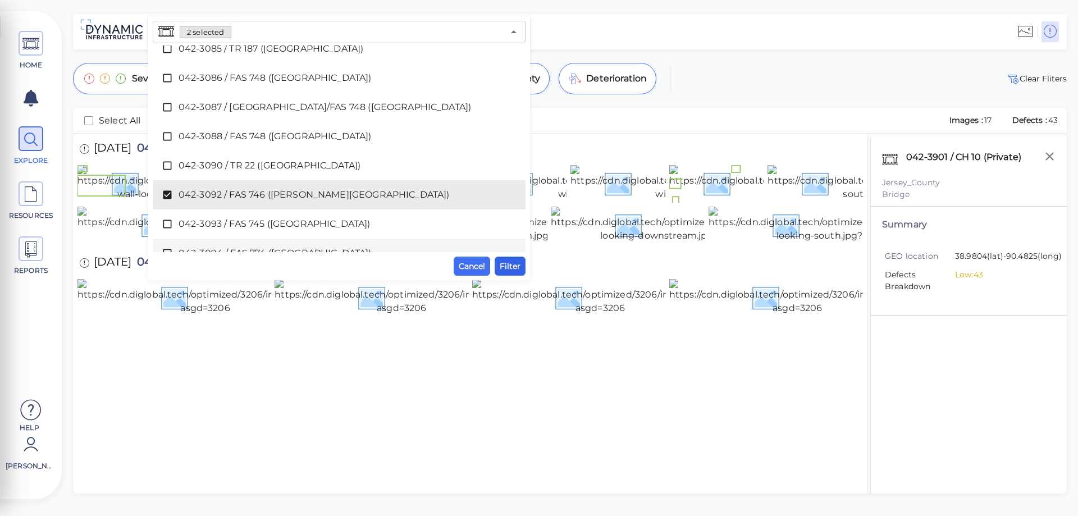
click at [505, 265] on span "Filter" at bounding box center [510, 265] width 21 height 13
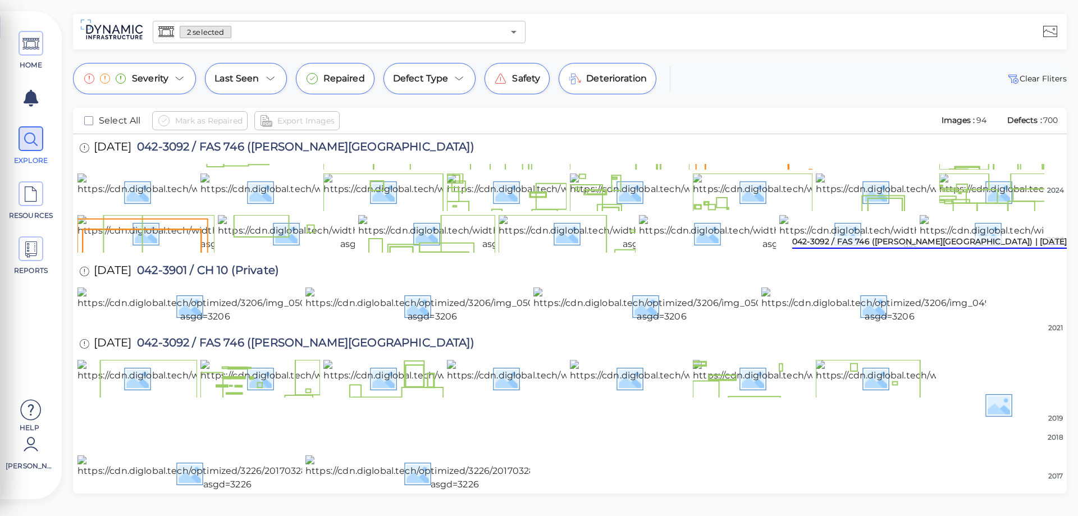
scroll to position [449, 0]
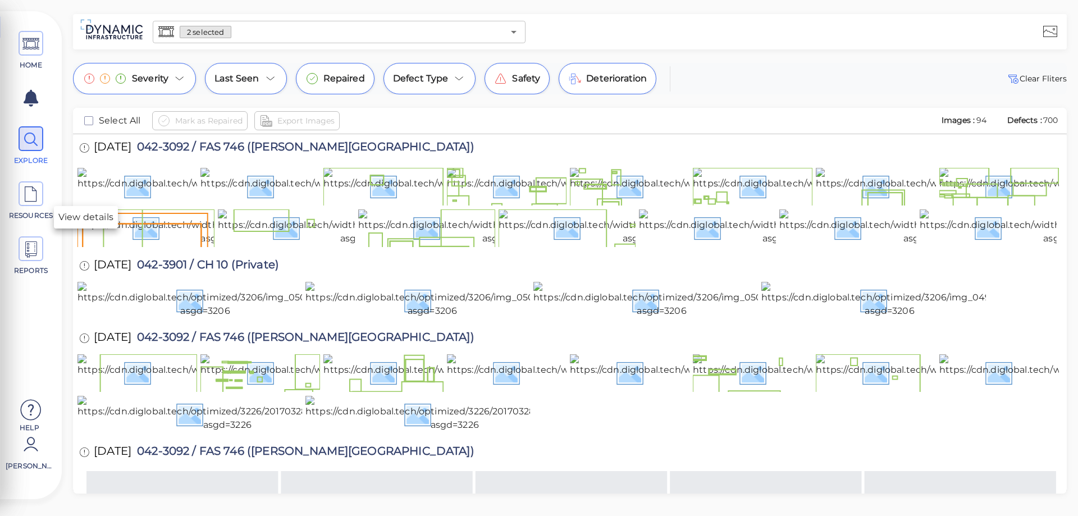
click at [85, 85] on icon at bounding box center [84, 78] width 10 height 12
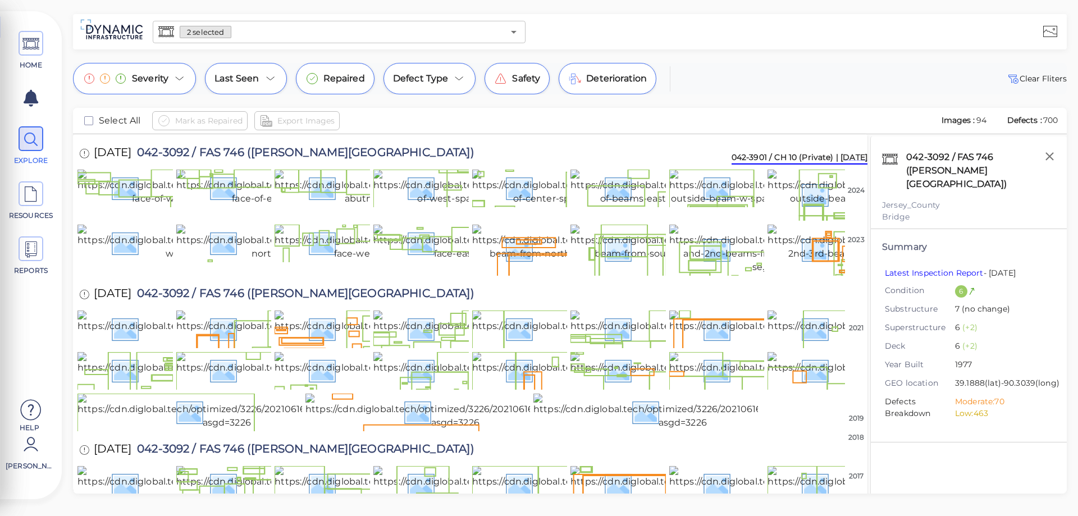
scroll to position [112, 0]
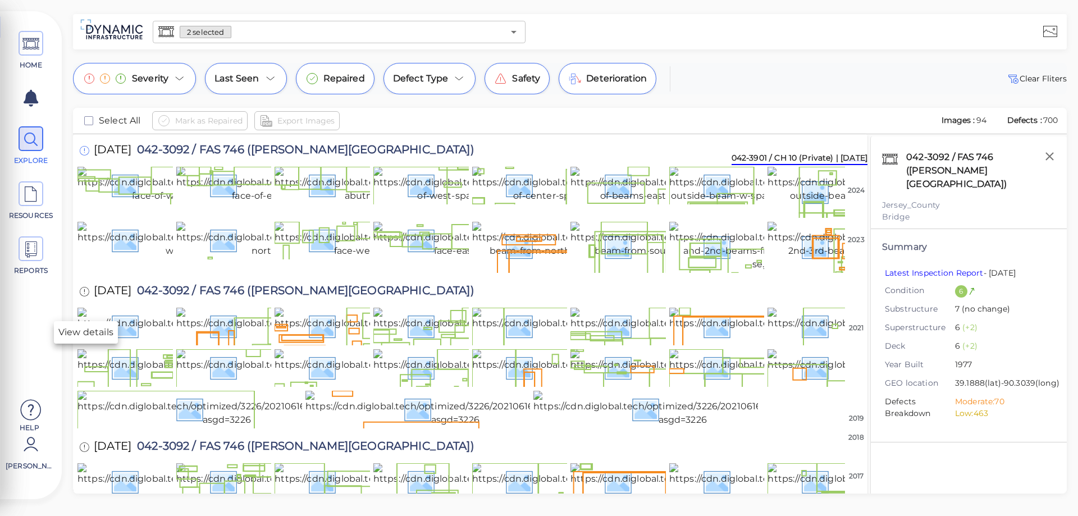
click at [84, 157] on icon at bounding box center [84, 151] width 10 height 12
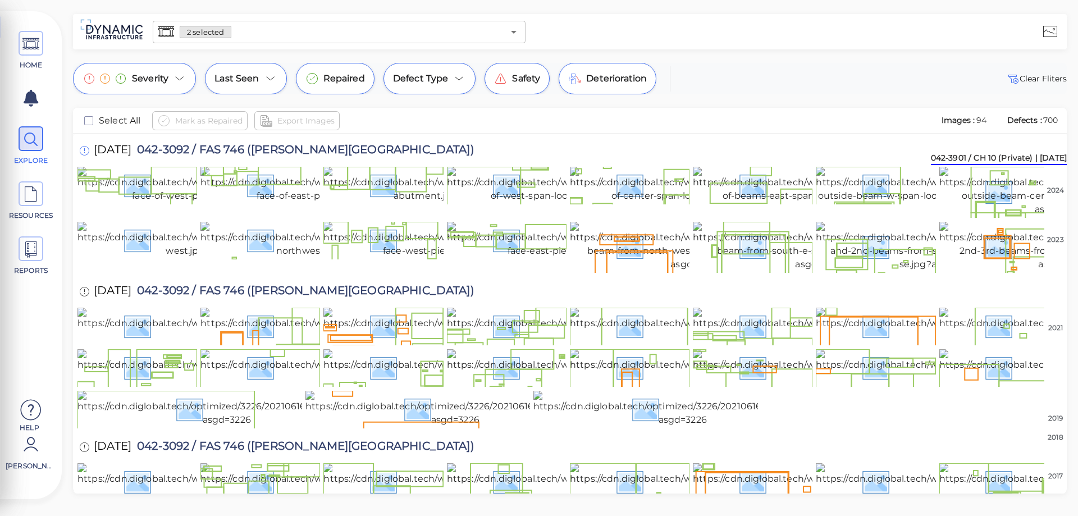
click at [85, 157] on icon at bounding box center [84, 151] width 10 height 12
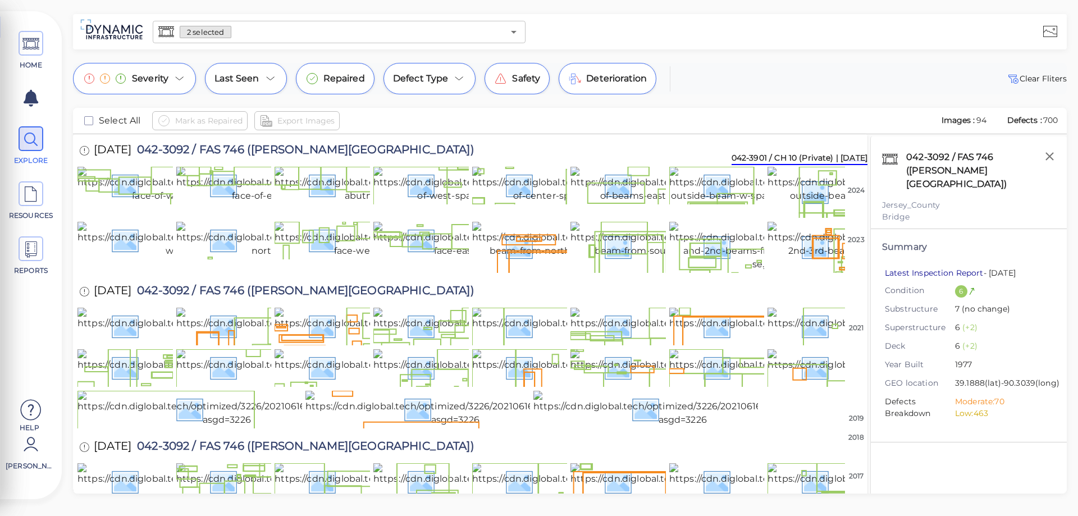
click at [922, 268] on link "Latest Inspection Report" at bounding box center [934, 273] width 99 height 10
